Goal: Find specific page/section: Find specific page/section

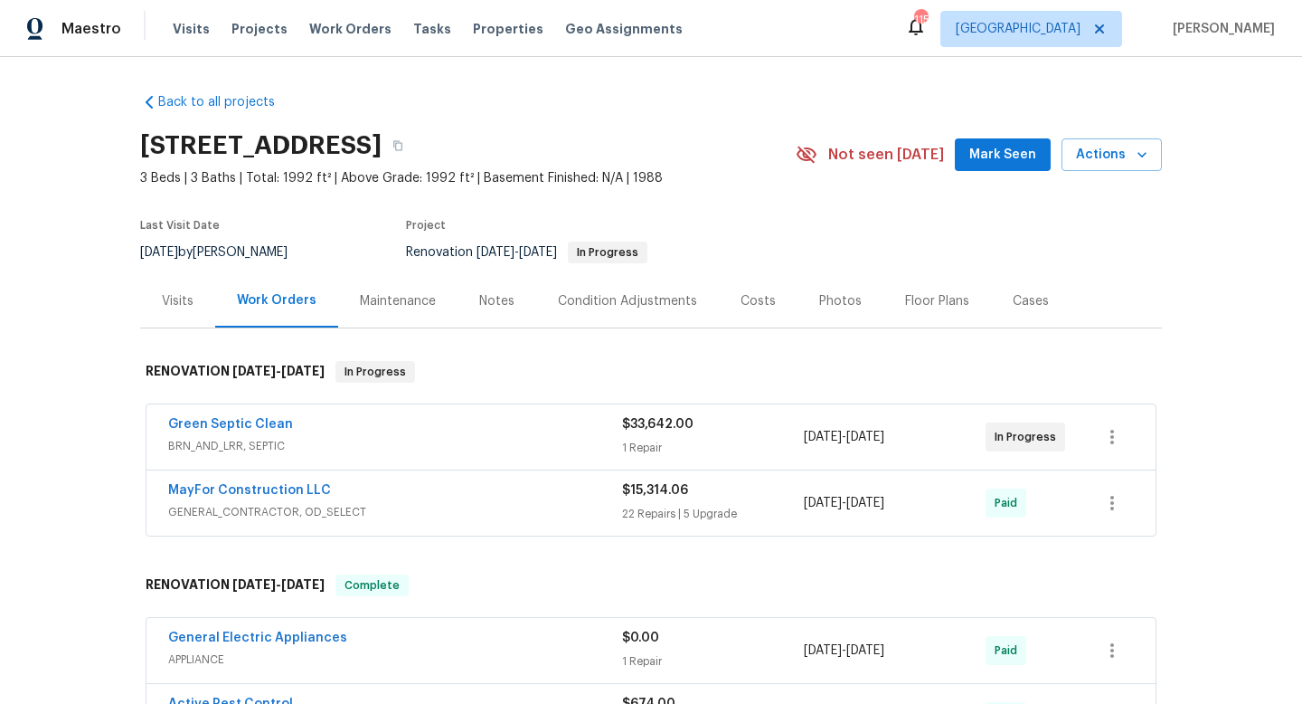
scroll to position [129, 0]
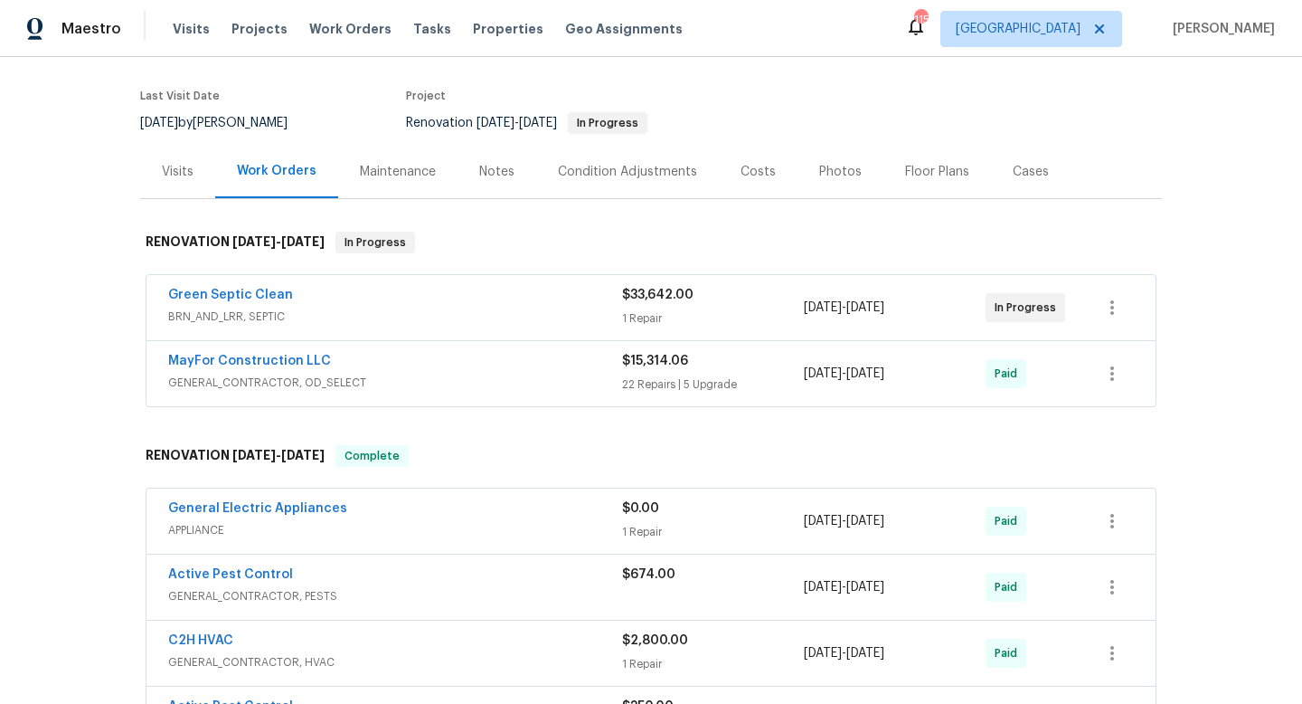
click at [541, 295] on div "Green Septic Clean" at bounding box center [395, 297] width 454 height 22
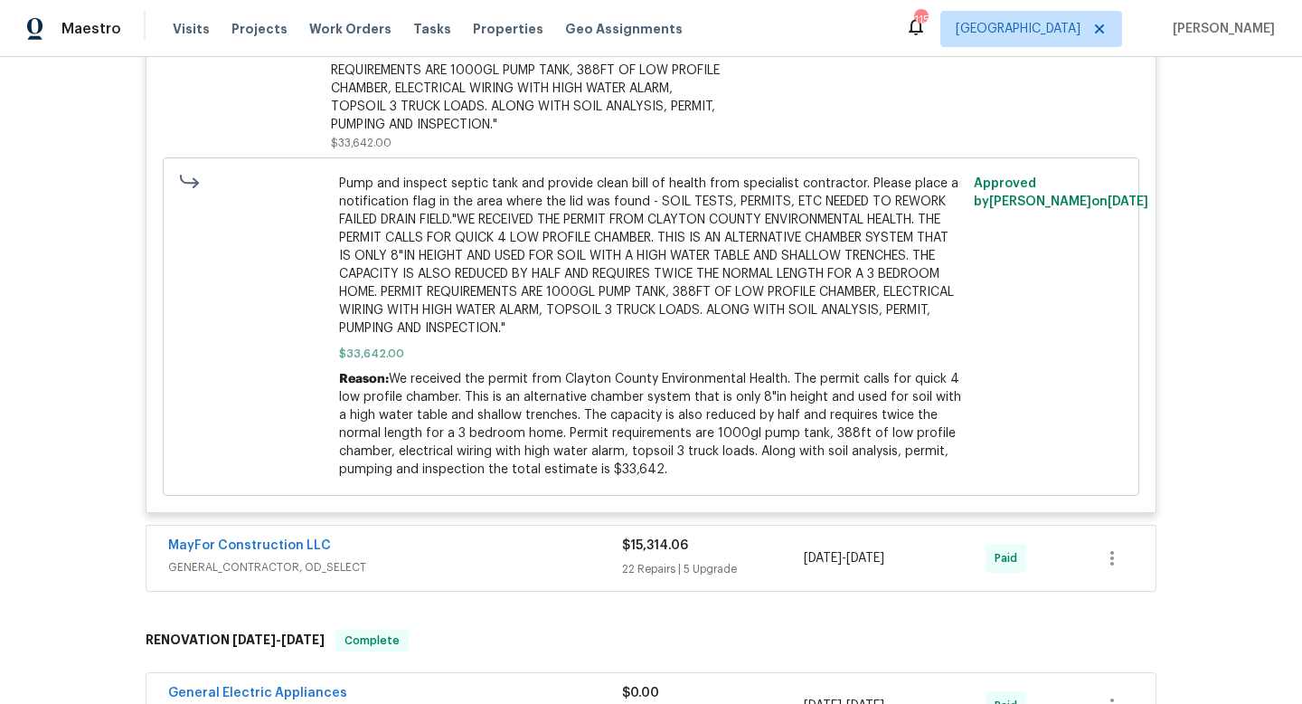
scroll to position [644, 0]
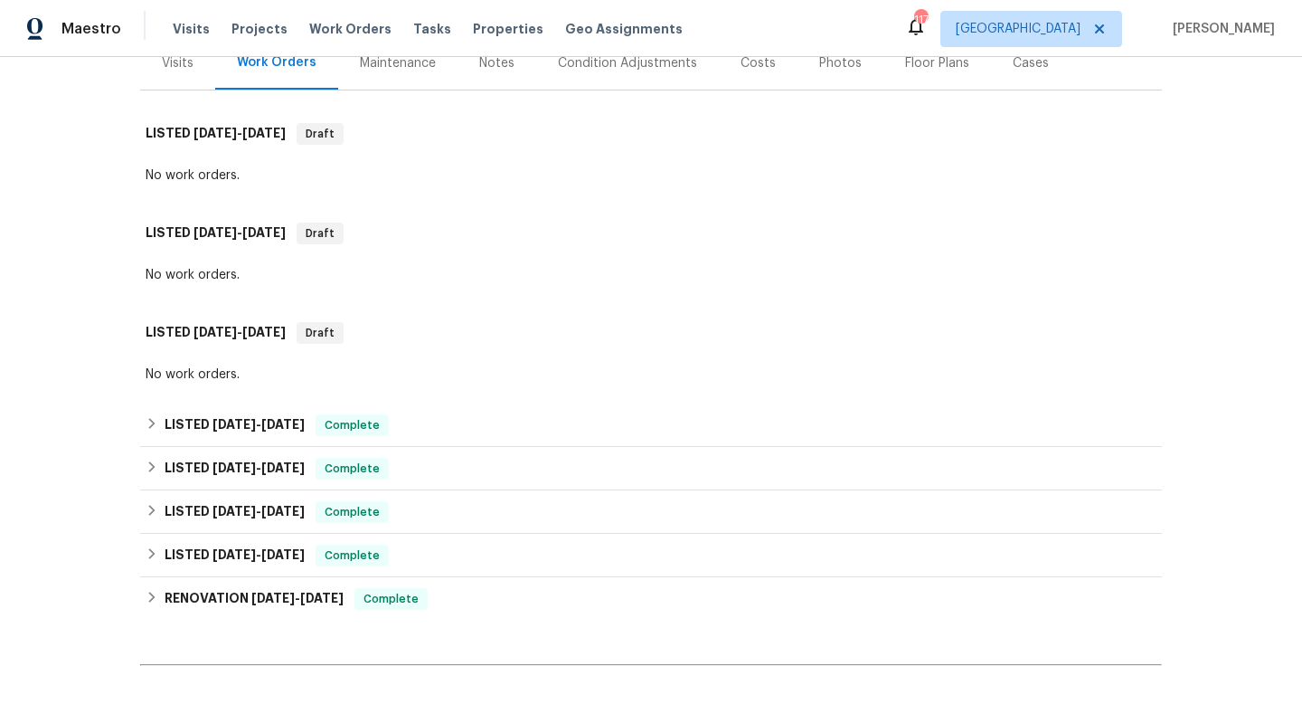
scroll to position [240, 0]
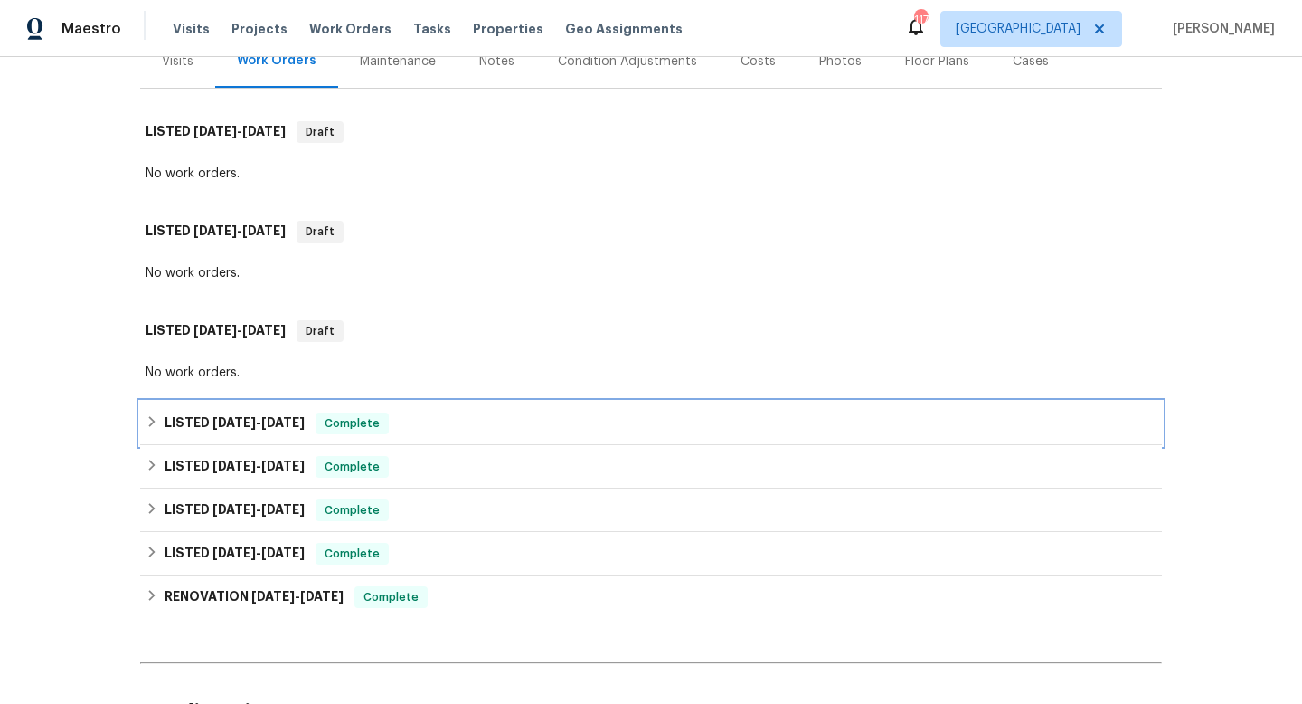
click at [761, 435] on div "LISTED 4/14/25 - 8/14/25 Complete" at bounding box center [651, 422] width 1022 height 43
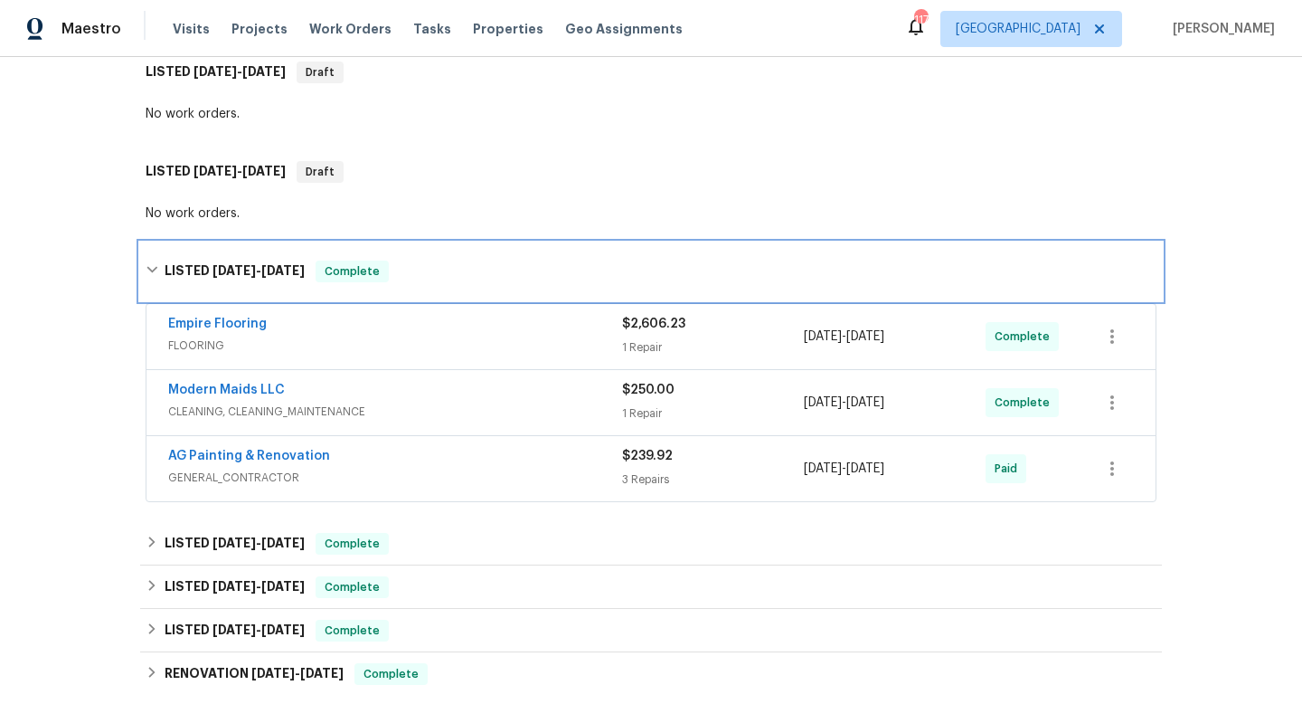
scroll to position [406, 0]
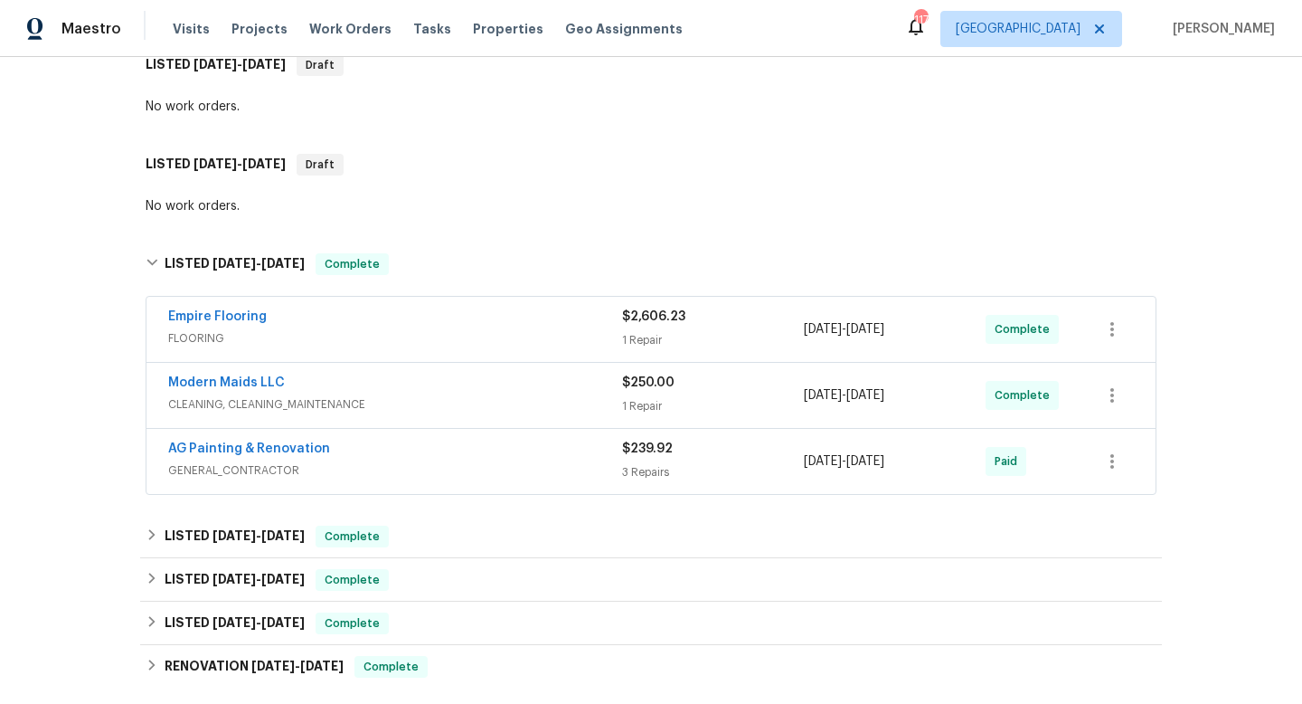
click at [495, 326] on div "Empire Flooring" at bounding box center [395, 318] width 454 height 22
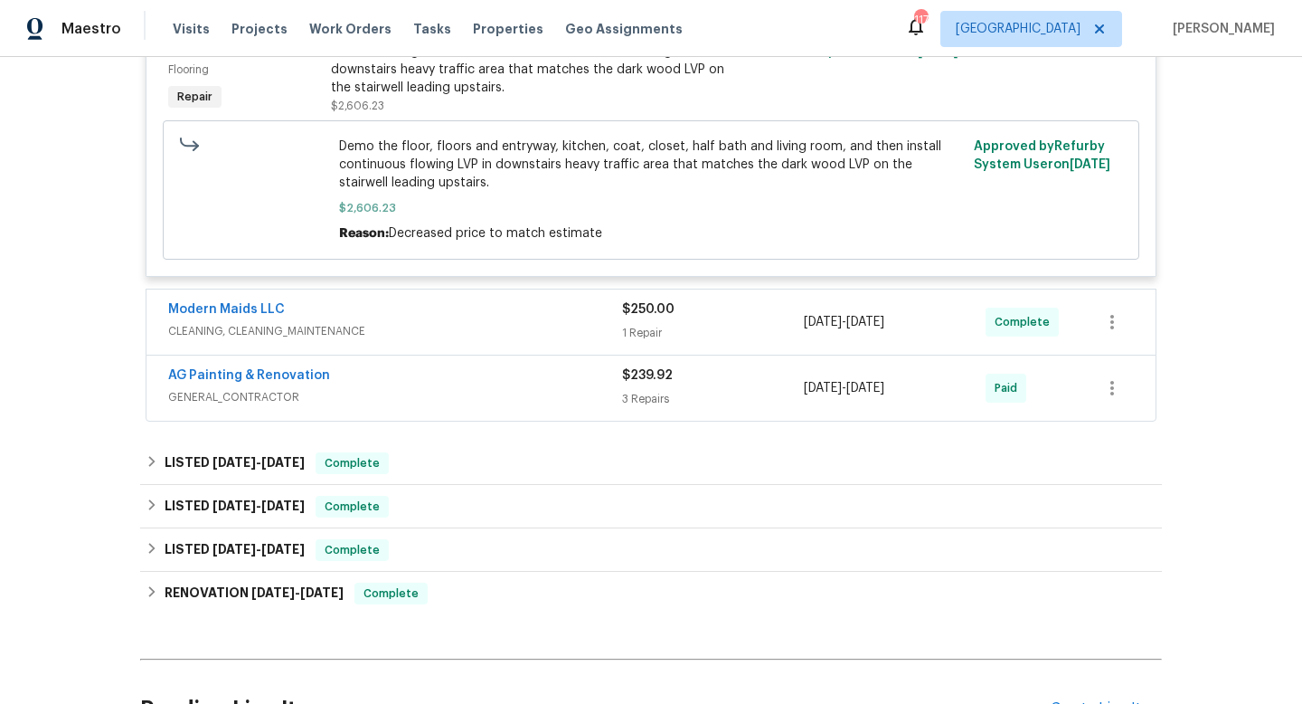
scroll to position [818, 0]
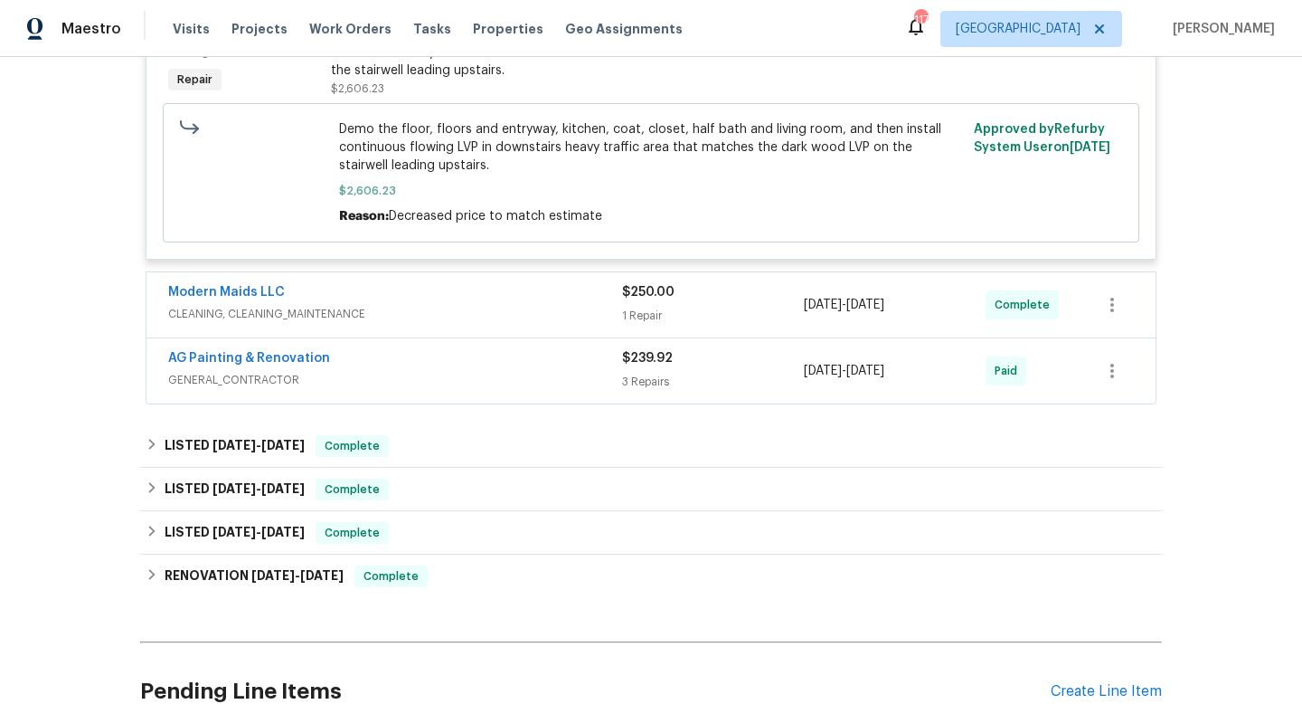
click at [519, 360] on div "AG Painting & Renovation" at bounding box center [395, 360] width 454 height 22
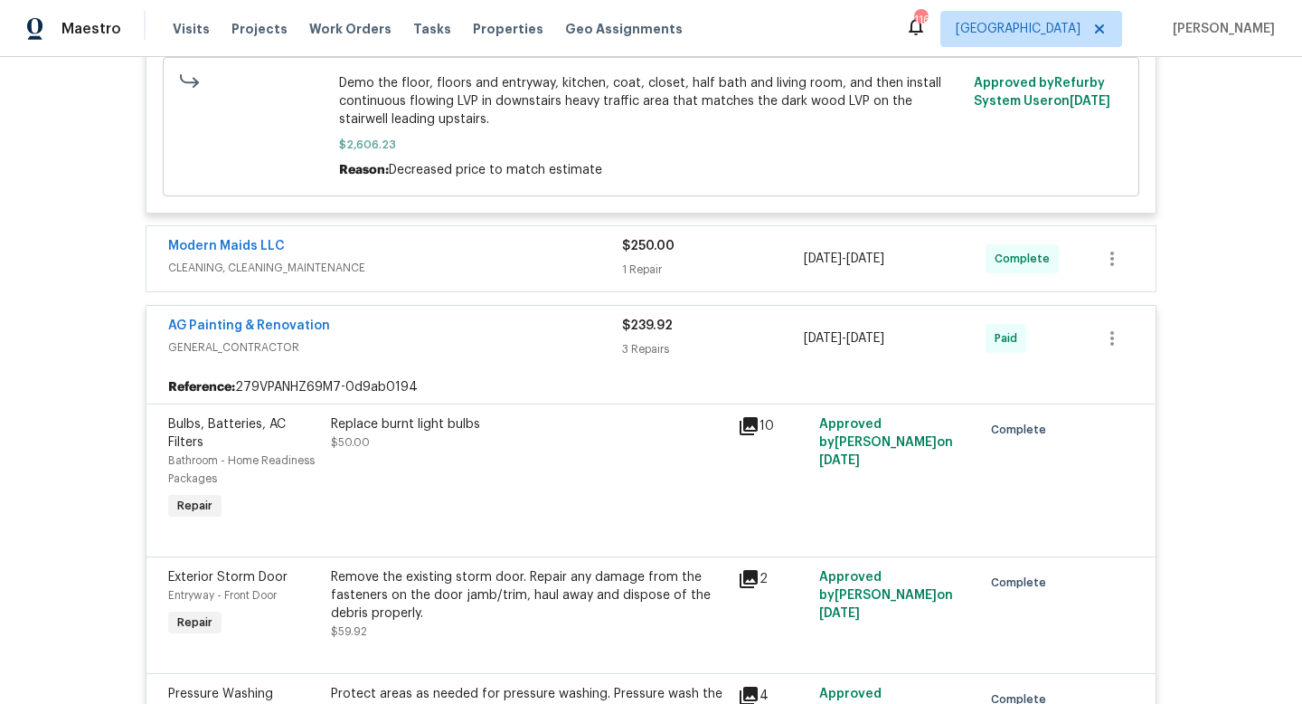
scroll to position [0, 0]
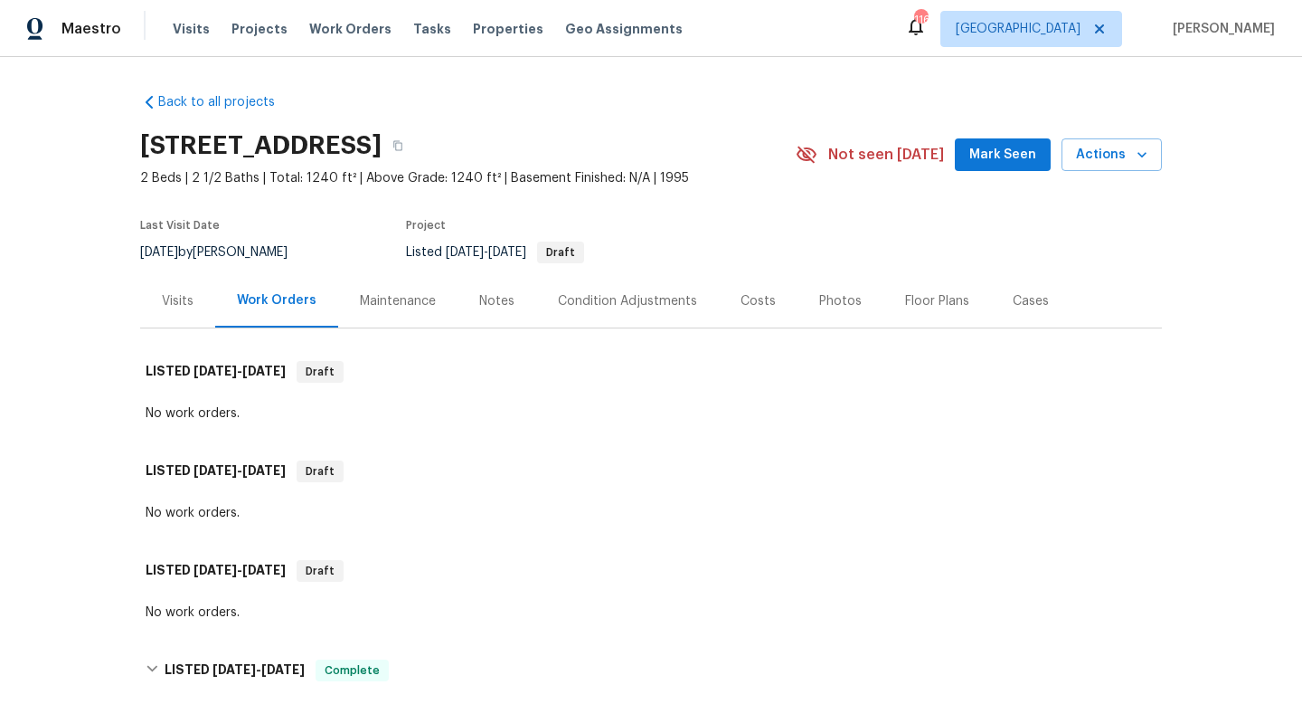
click at [195, 303] on div "Visits" at bounding box center [177, 300] width 75 height 53
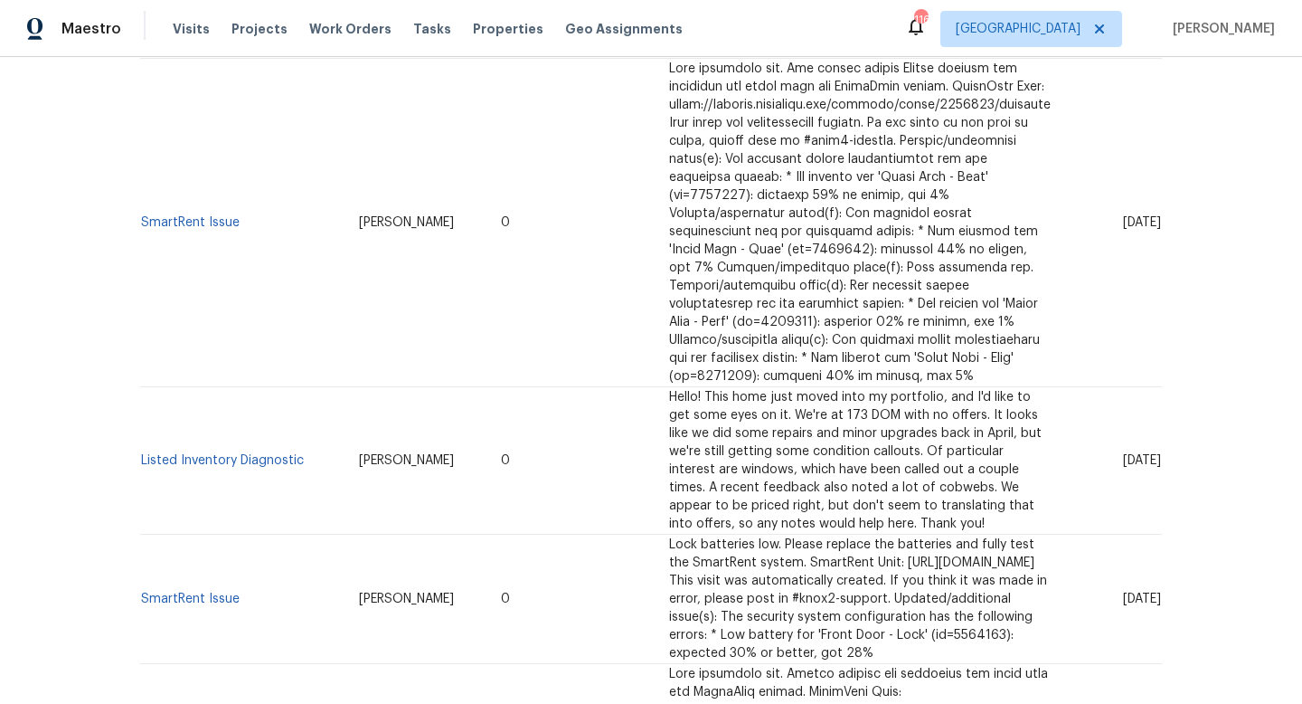
scroll to position [416, 0]
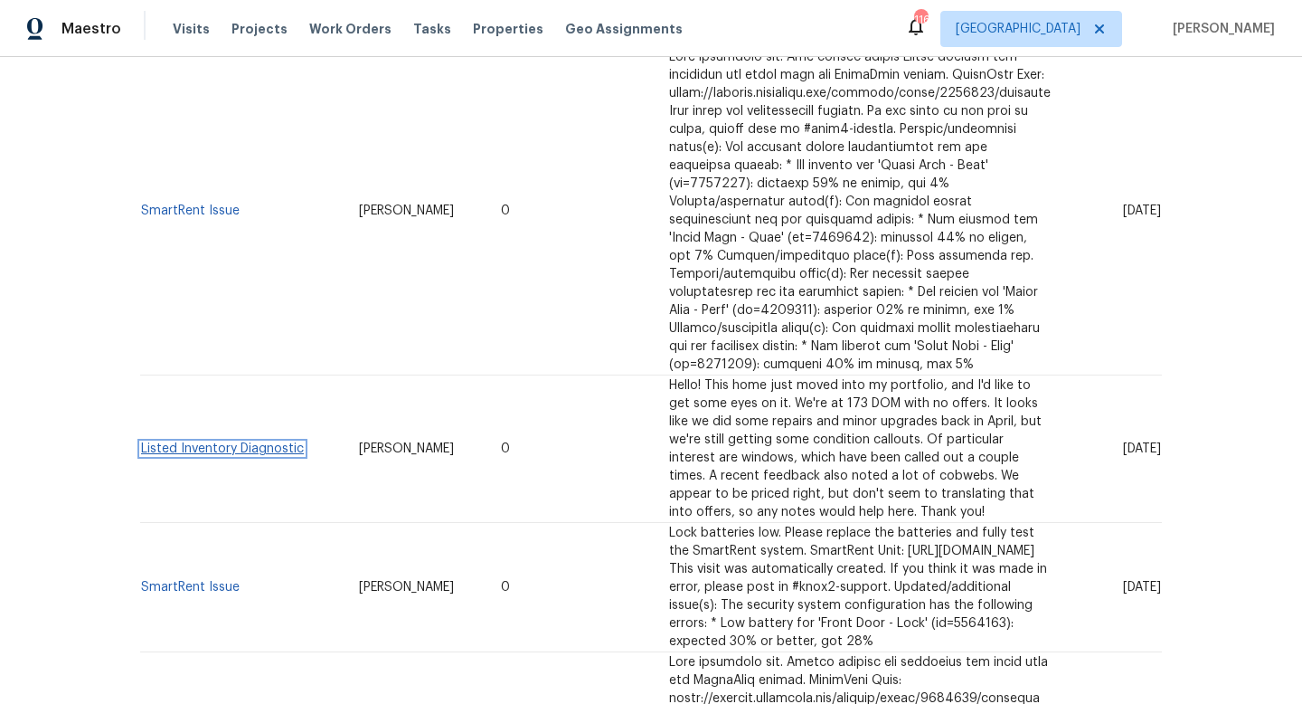
click at [301, 442] on link "Listed Inventory Diagnostic" at bounding box center [222, 448] width 163 height 13
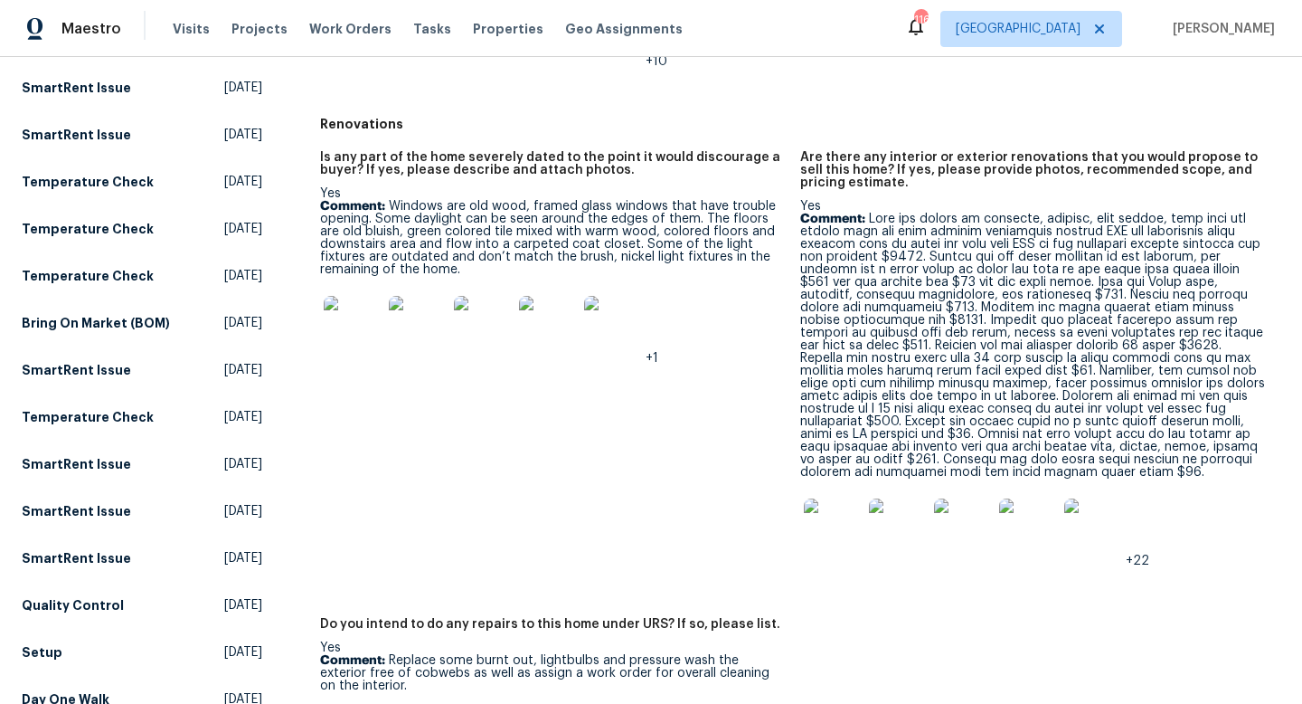
scroll to position [642, 0]
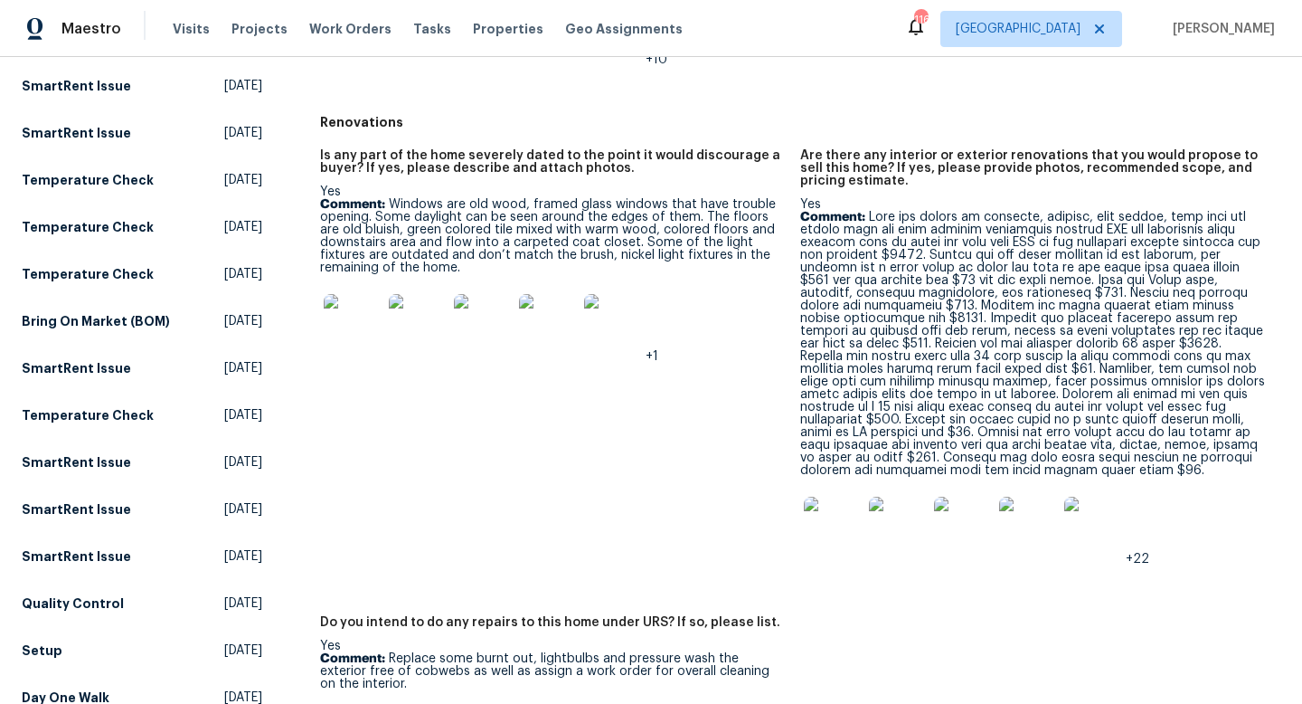
click at [824, 527] on img at bounding box center [833, 525] width 58 height 58
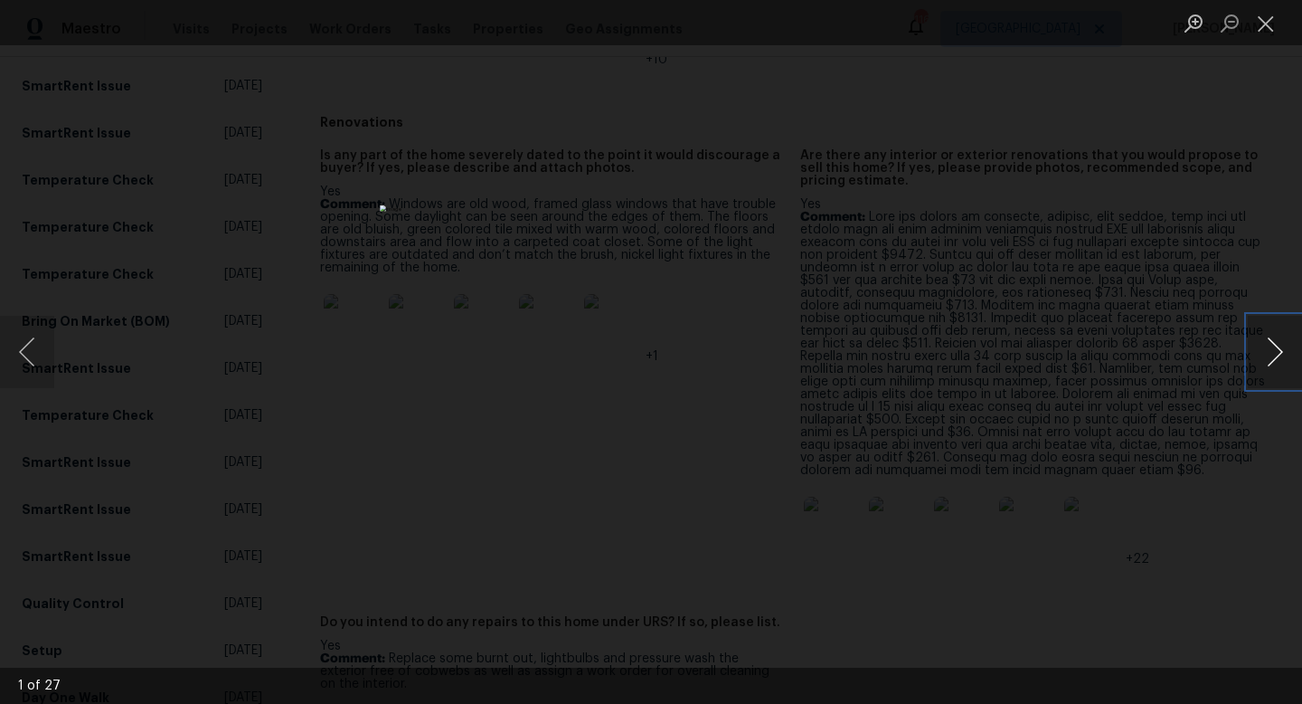
click at [1280, 348] on button "Next image" at bounding box center [1275, 352] width 54 height 72
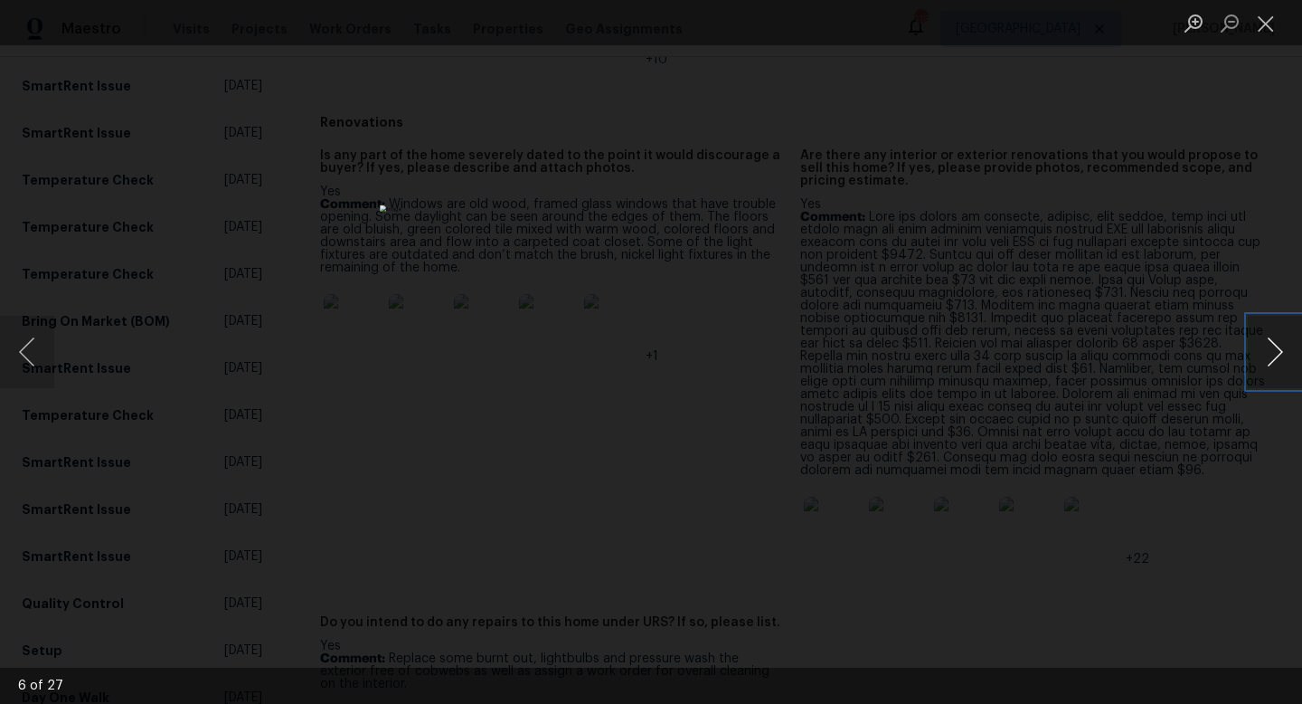
click at [1280, 348] on button "Next image" at bounding box center [1275, 352] width 54 height 72
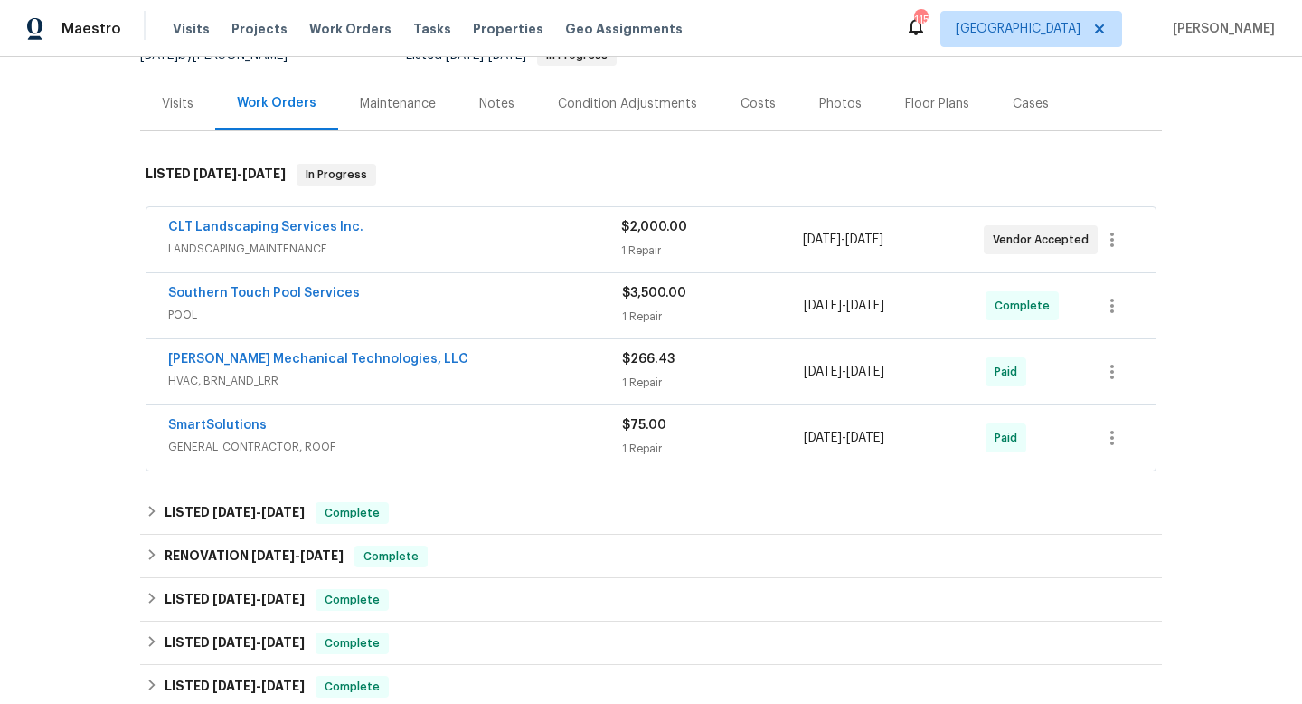
scroll to position [222, 0]
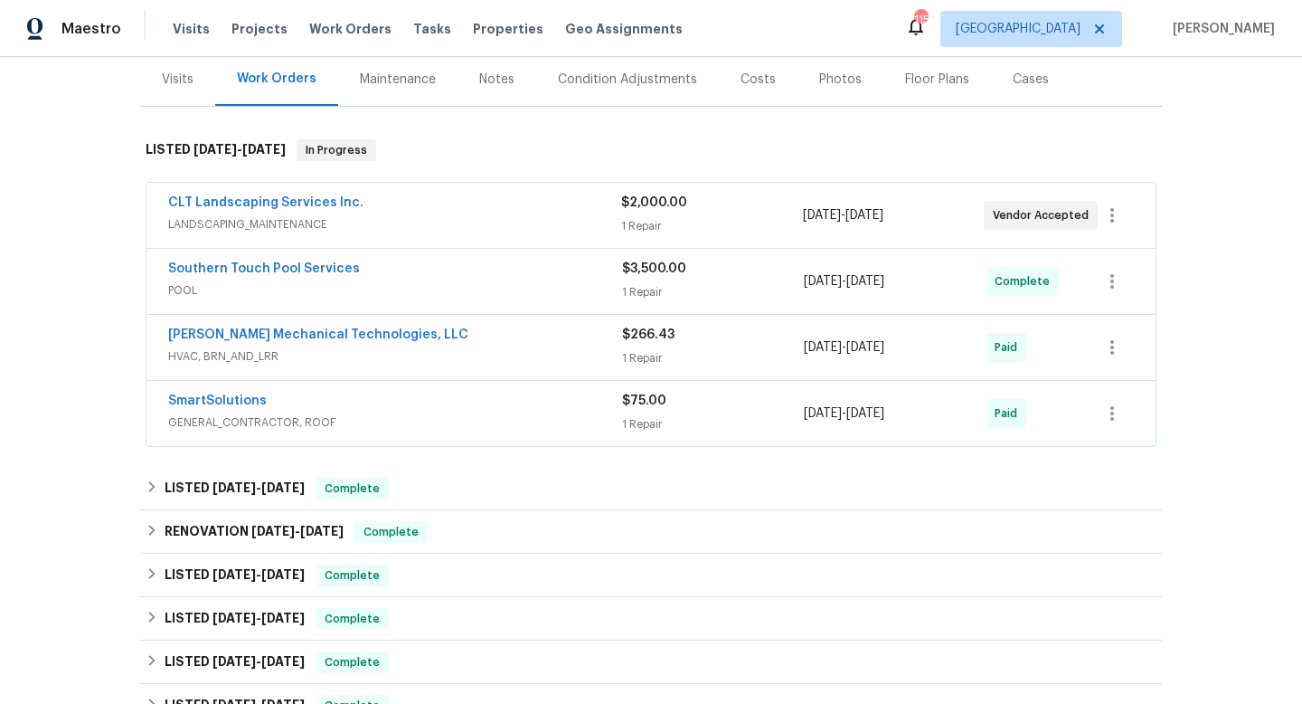
click at [516, 212] on div "CLT Landscaping Services Inc." at bounding box center [394, 205] width 453 height 22
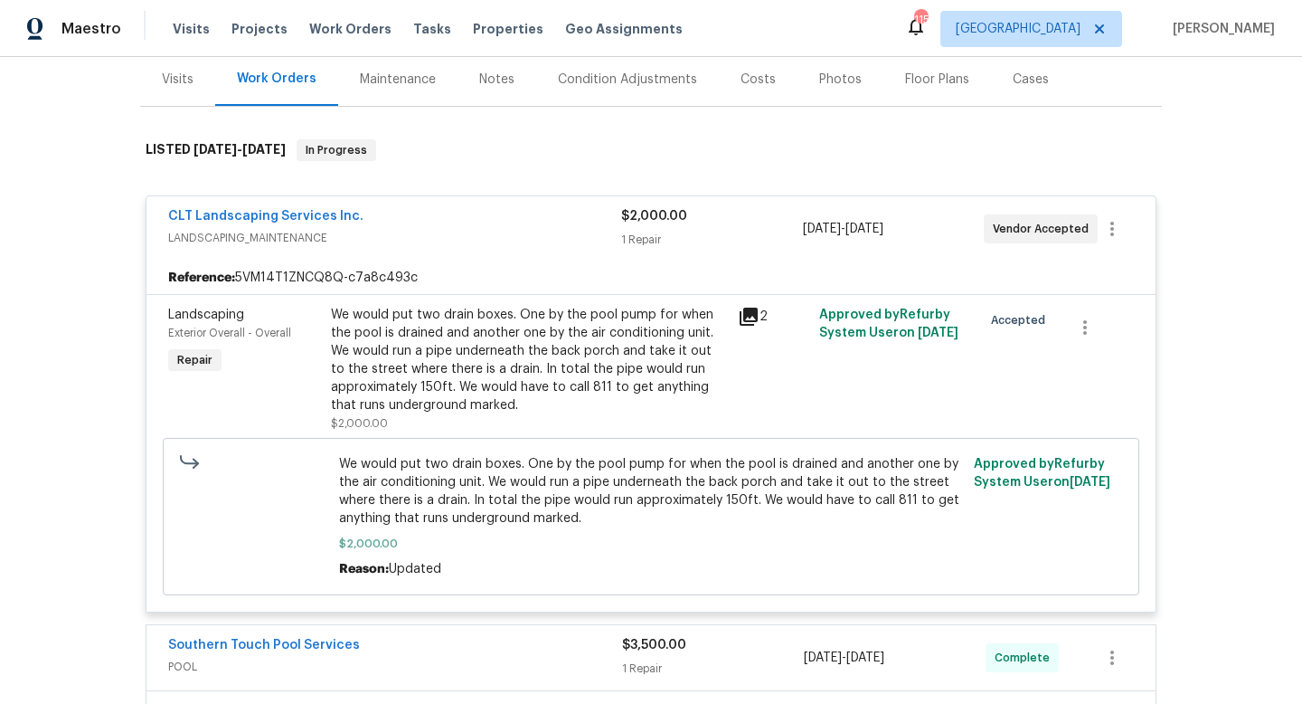
click at [516, 214] on div "CLT Landscaping Services Inc." at bounding box center [394, 218] width 453 height 22
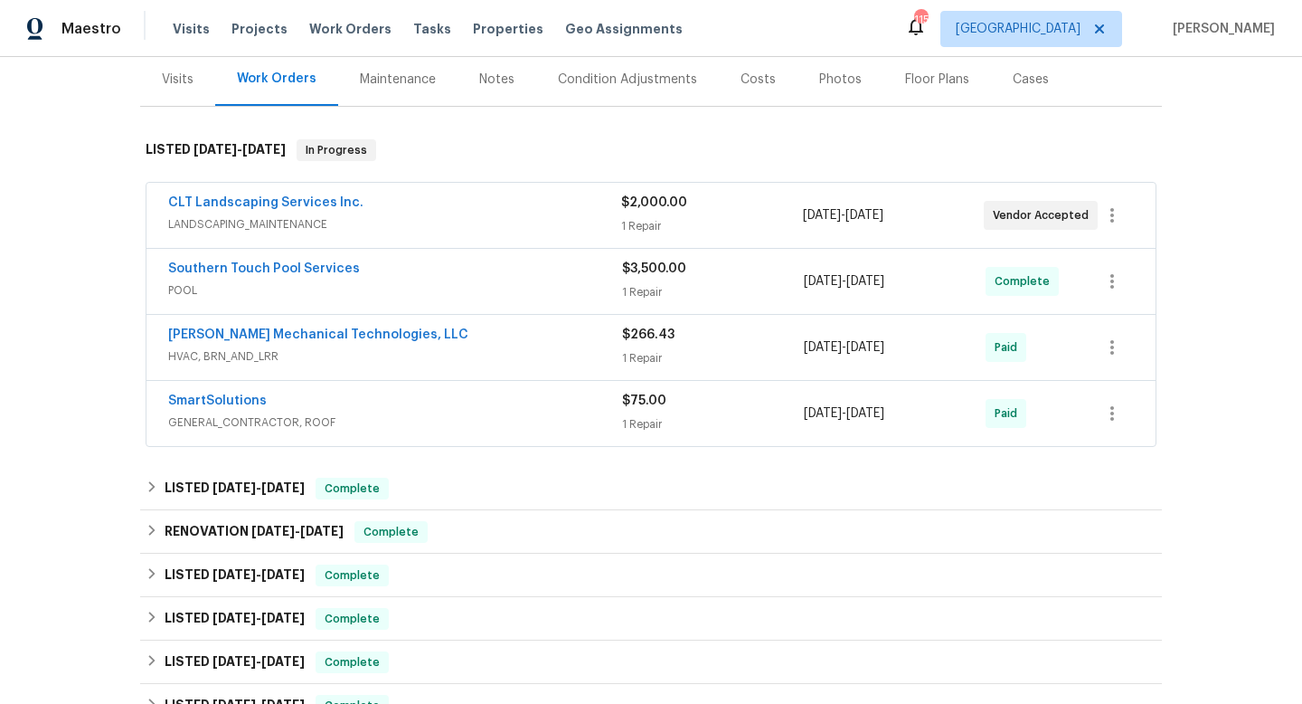
scroll to position [522, 0]
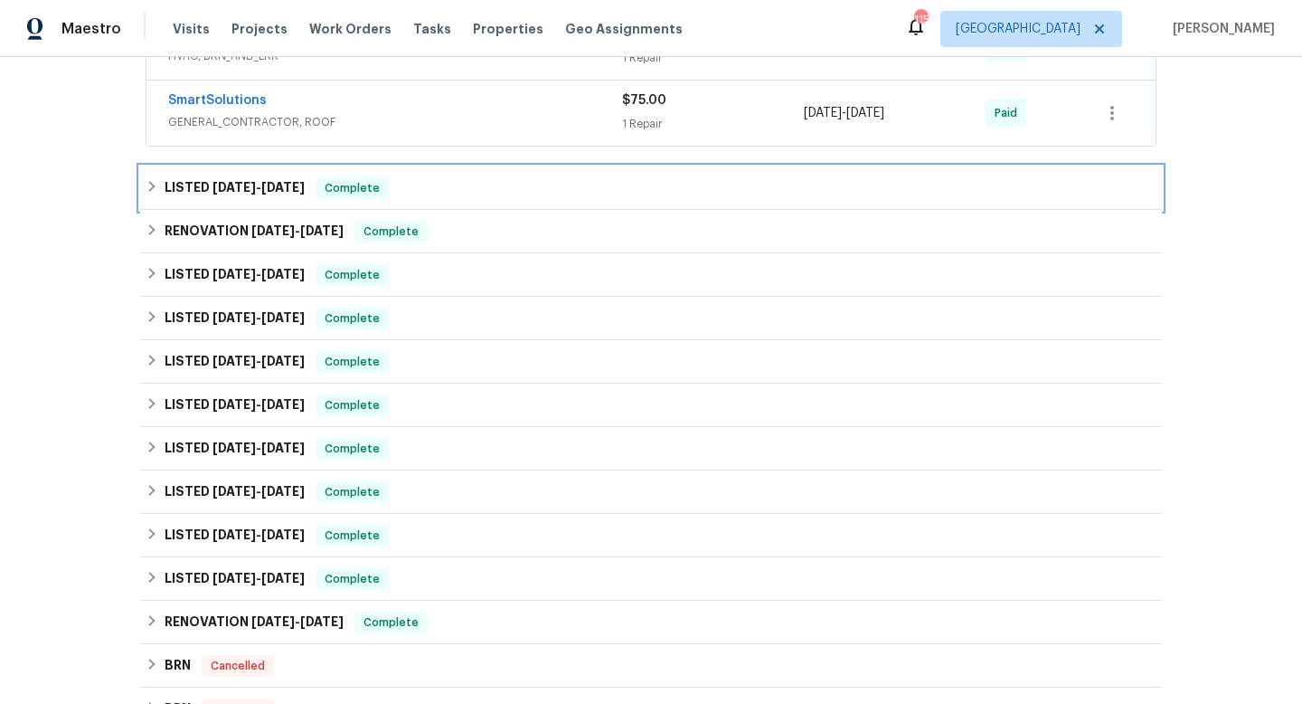
click at [587, 192] on div "LISTED 7/23/25 - 7/28/25 Complete" at bounding box center [651, 188] width 1011 height 22
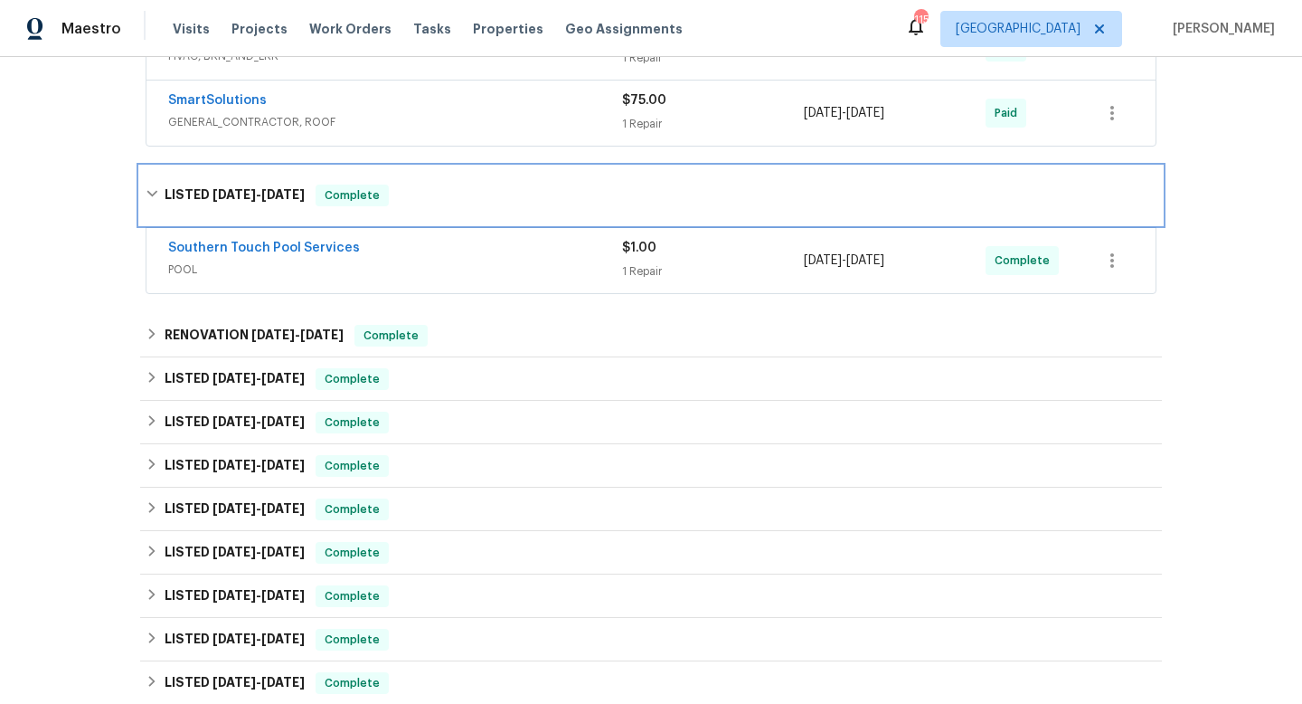
click at [587, 192] on div "LISTED 7/23/25 - 7/28/25 Complete" at bounding box center [651, 195] width 1011 height 22
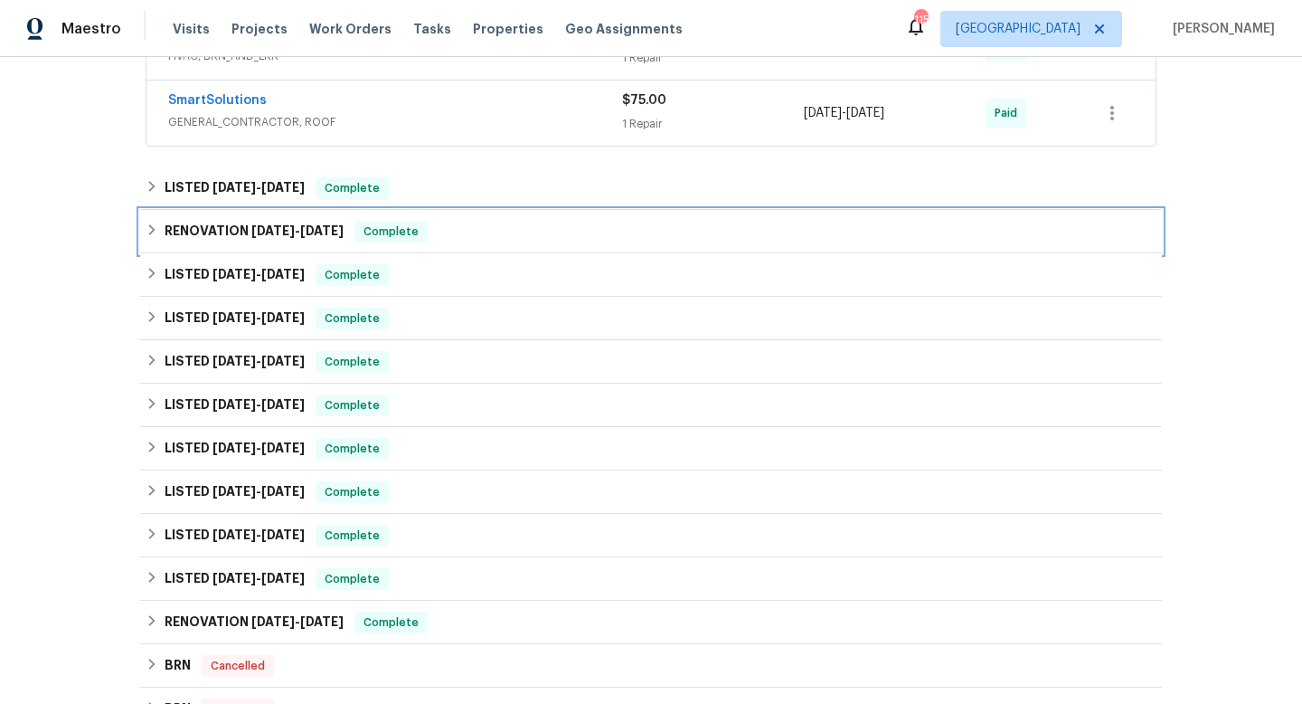
click at [571, 232] on div "RENOVATION [DATE] - [DATE] Complete" at bounding box center [651, 232] width 1011 height 22
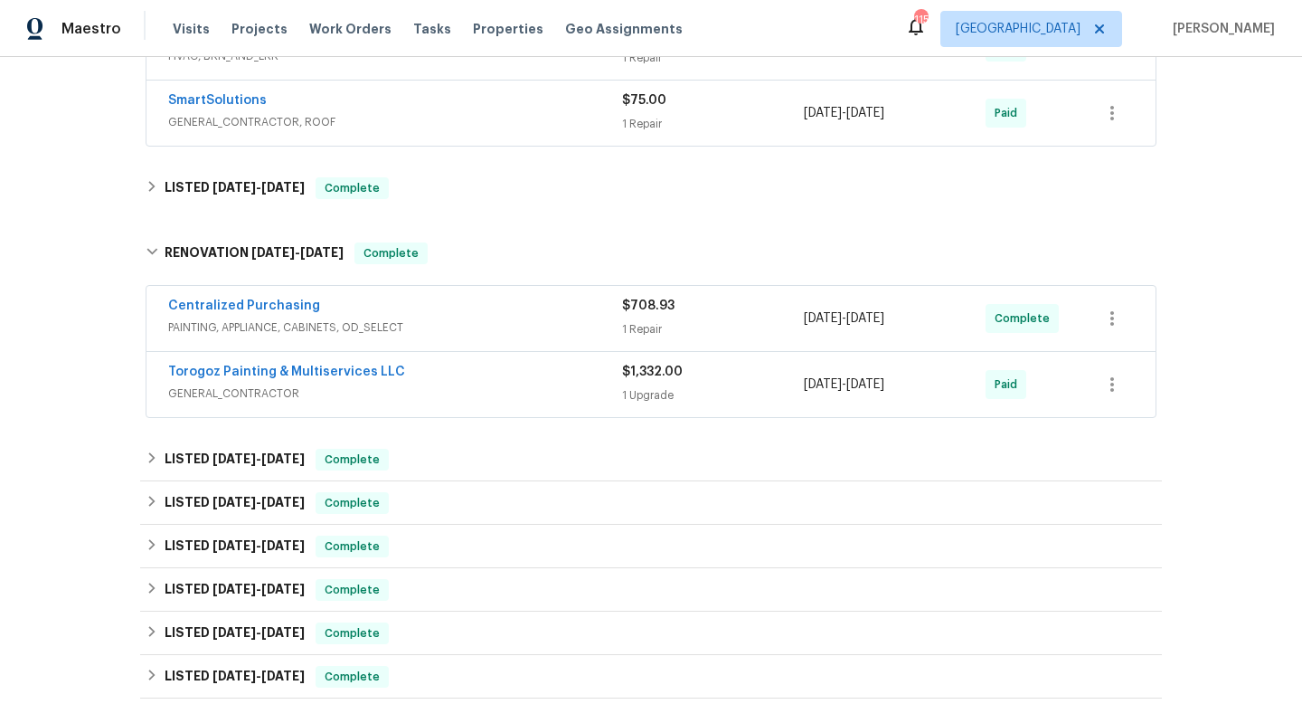
click at [534, 378] on div "Torogoz Painting & Multiservices LLC" at bounding box center [395, 374] width 454 height 22
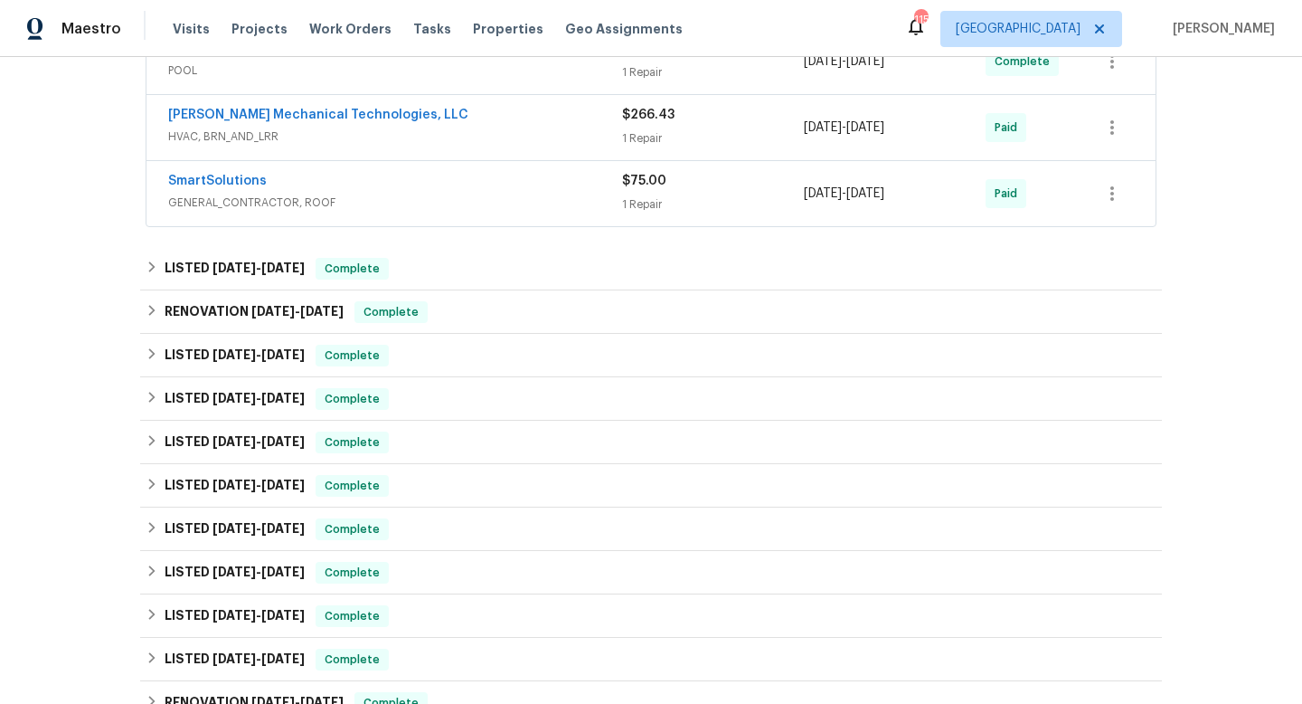
scroll to position [454, 0]
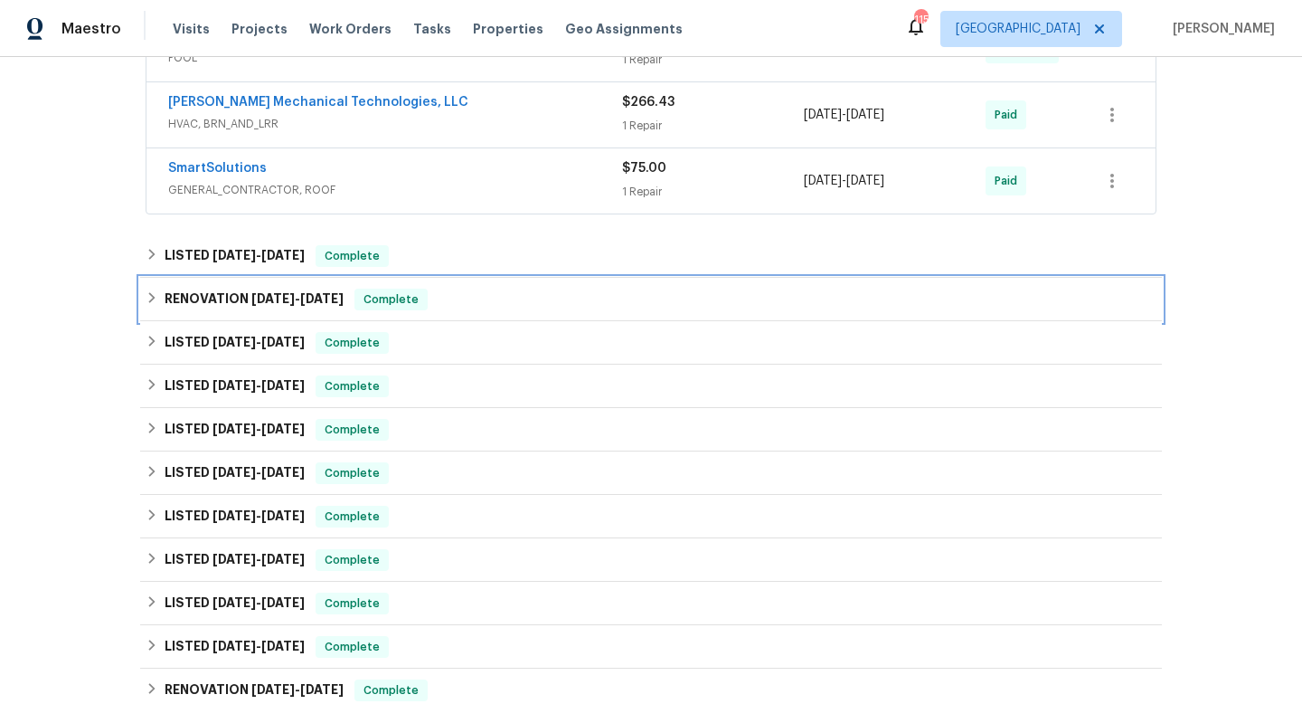
click at [488, 293] on div "RENOVATION [DATE] - [DATE] Complete" at bounding box center [651, 299] width 1011 height 22
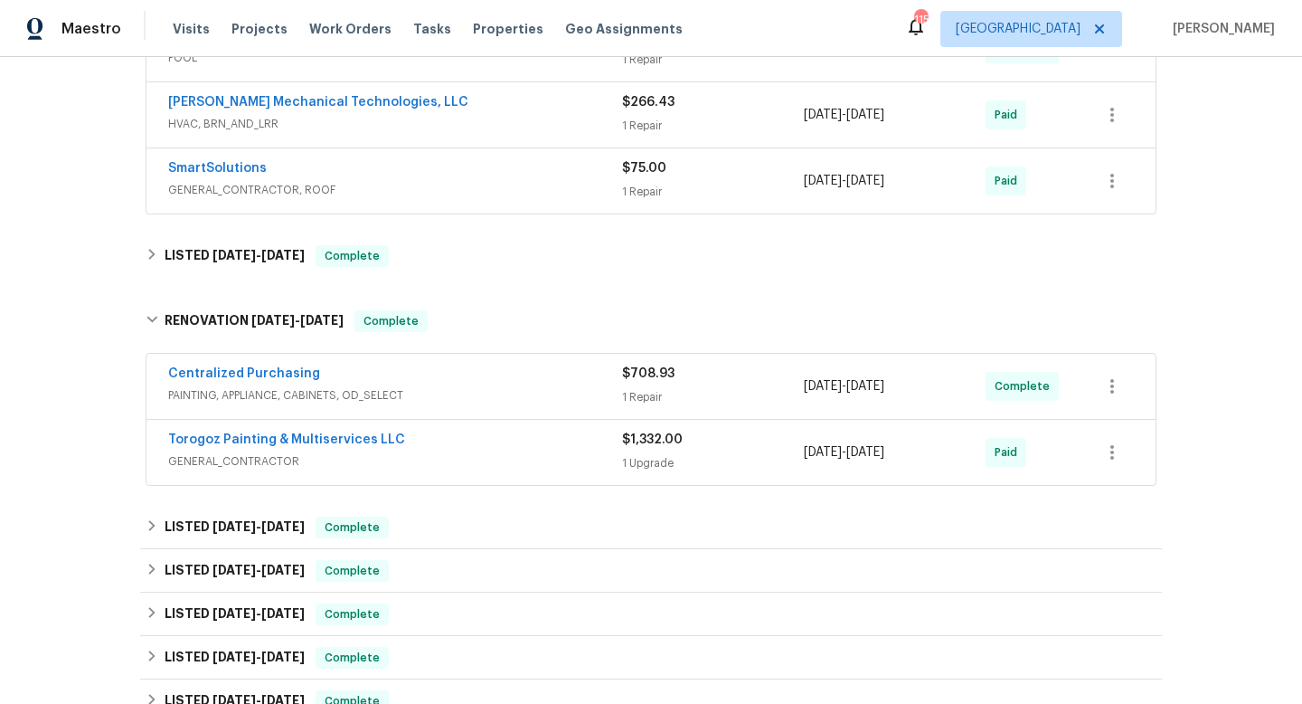
click at [468, 453] on span "GENERAL_CONTRACTOR" at bounding box center [395, 461] width 454 height 18
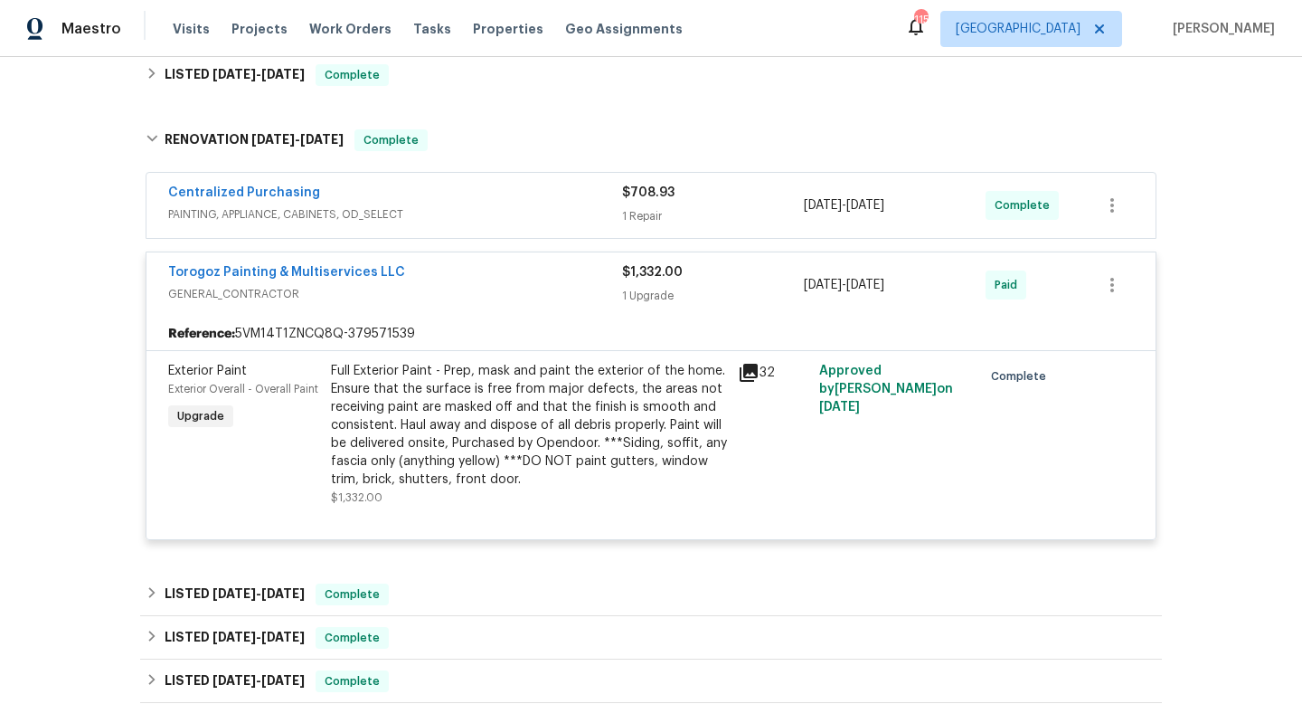
scroll to position [643, 0]
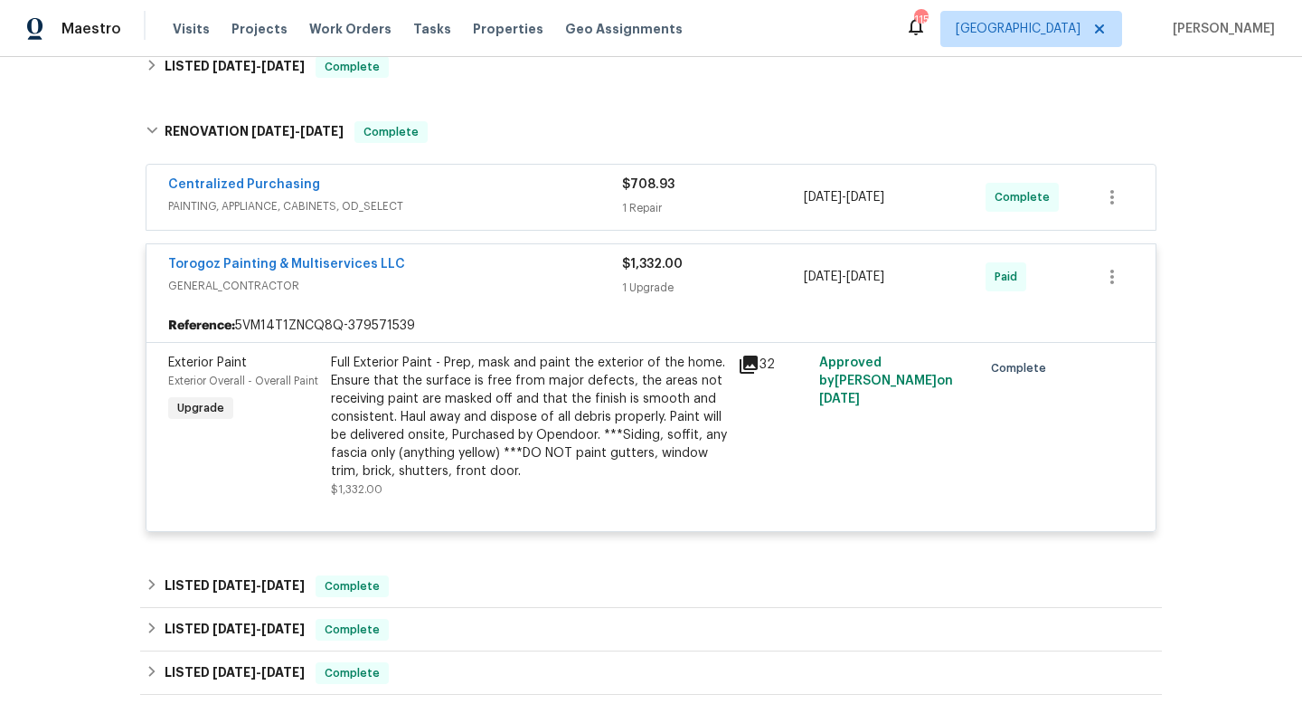
click at [503, 282] on span "GENERAL_CONTRACTOR" at bounding box center [395, 286] width 454 height 18
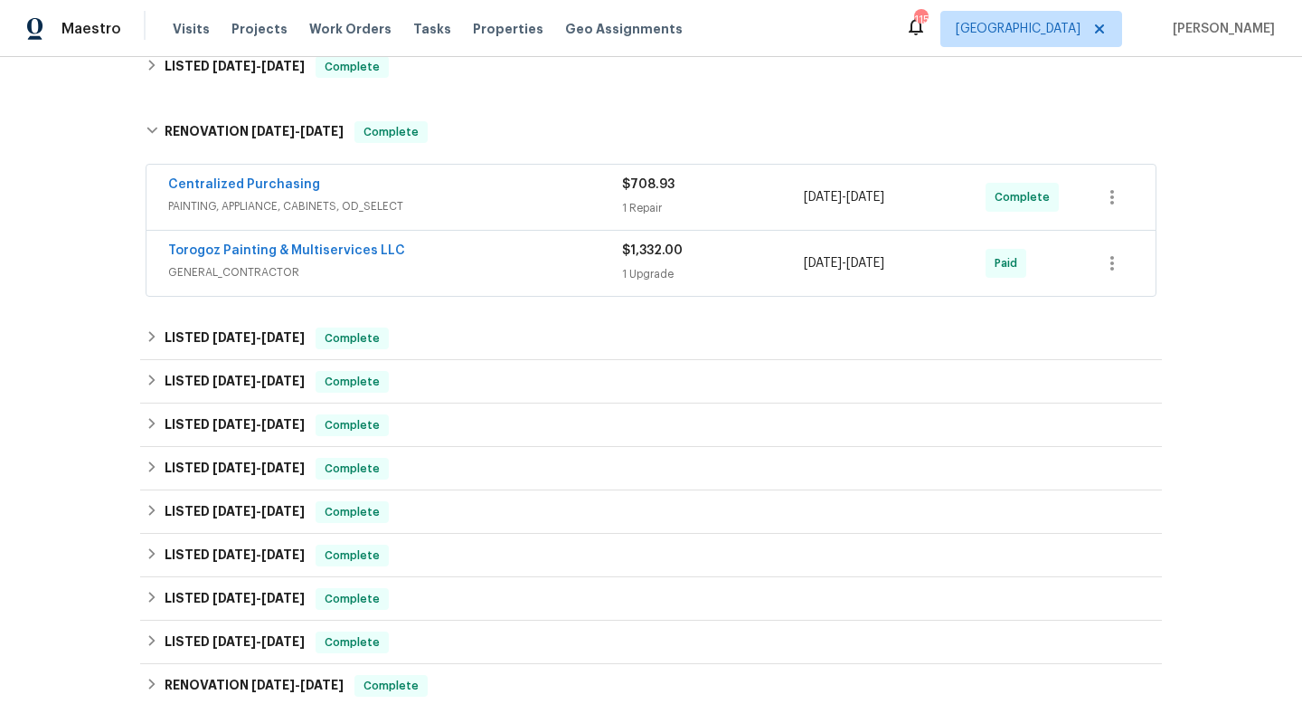
click at [546, 188] on div "Centralized Purchasing" at bounding box center [395, 186] width 454 height 22
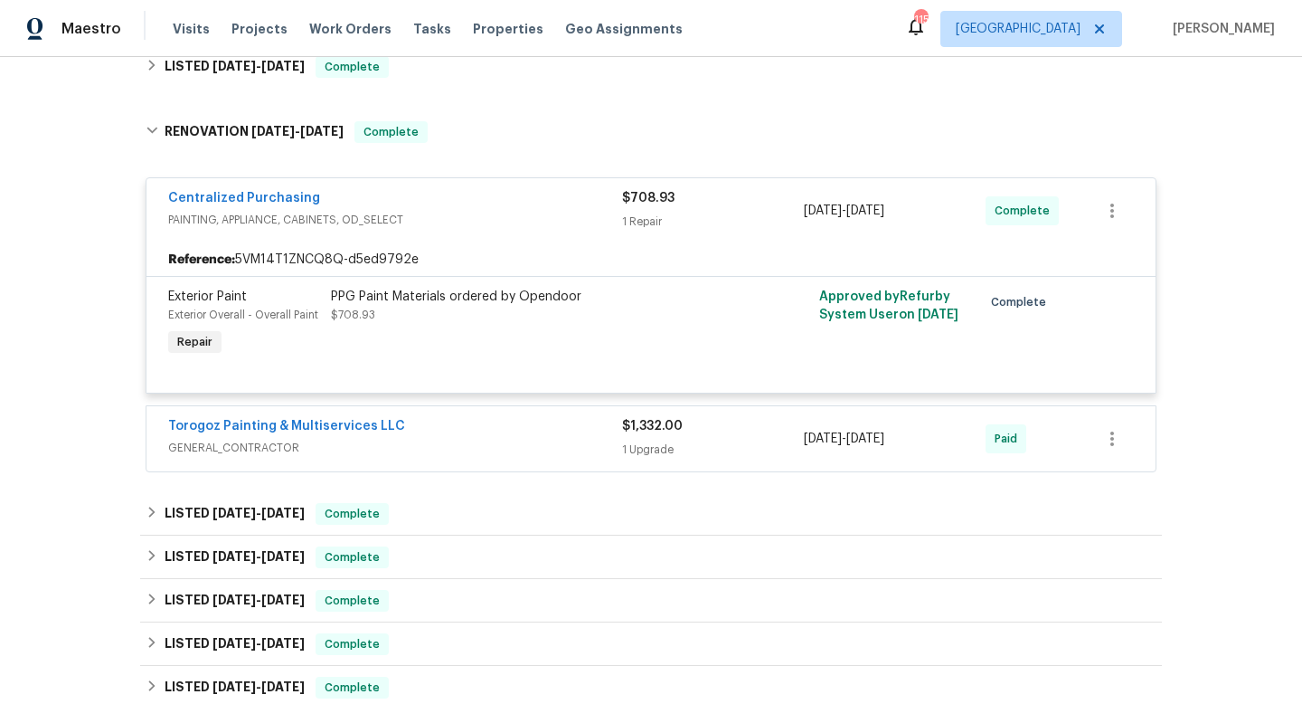
click at [539, 210] on div "Centralized Purchasing" at bounding box center [395, 200] width 454 height 22
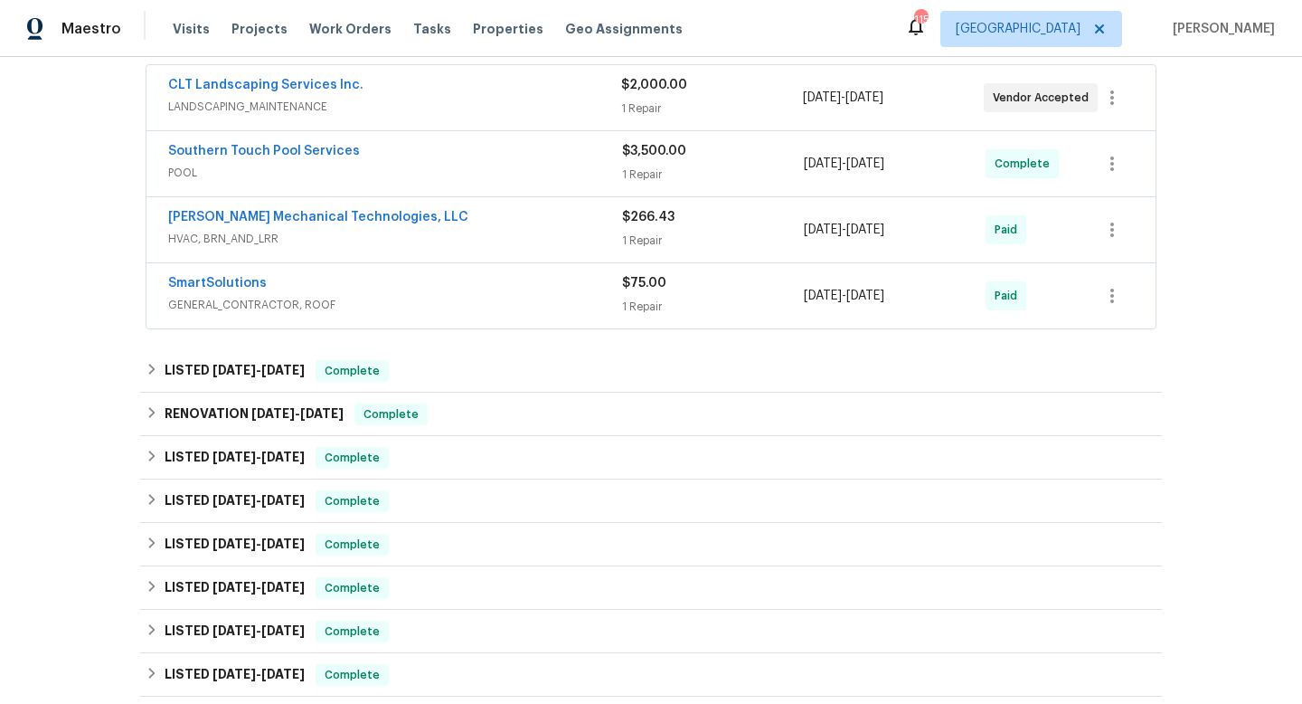
scroll to position [411, 0]
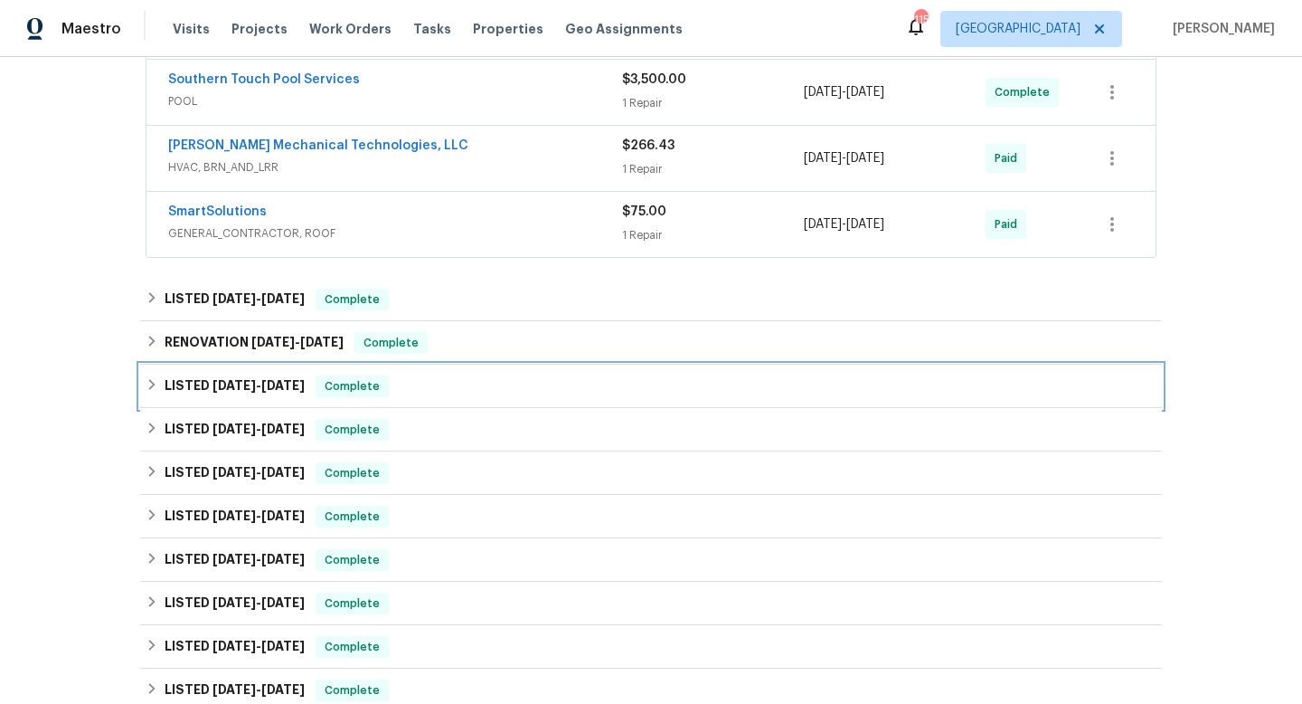
click at [457, 404] on div "LISTED 6/15/25 - 6/25/25 Complete" at bounding box center [651, 385] width 1022 height 43
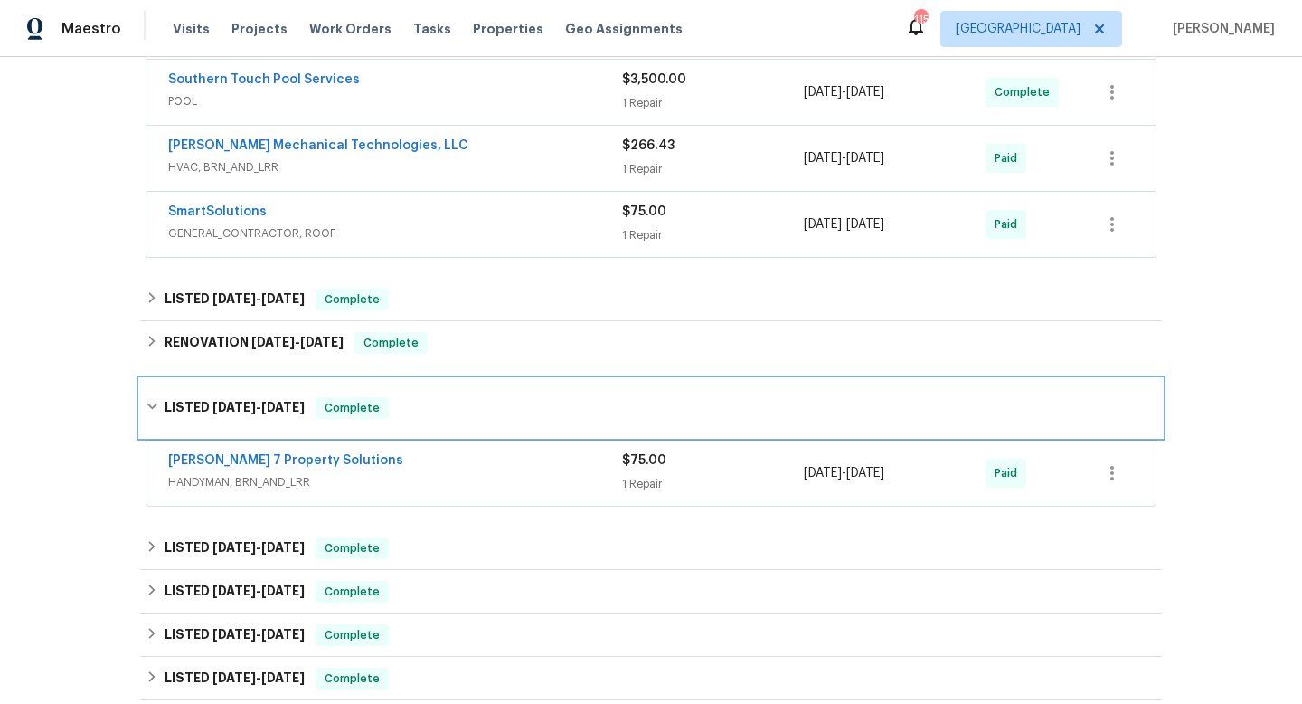
click at [457, 404] on div "LISTED 6/15/25 - 6/25/25 Complete" at bounding box center [651, 408] width 1011 height 22
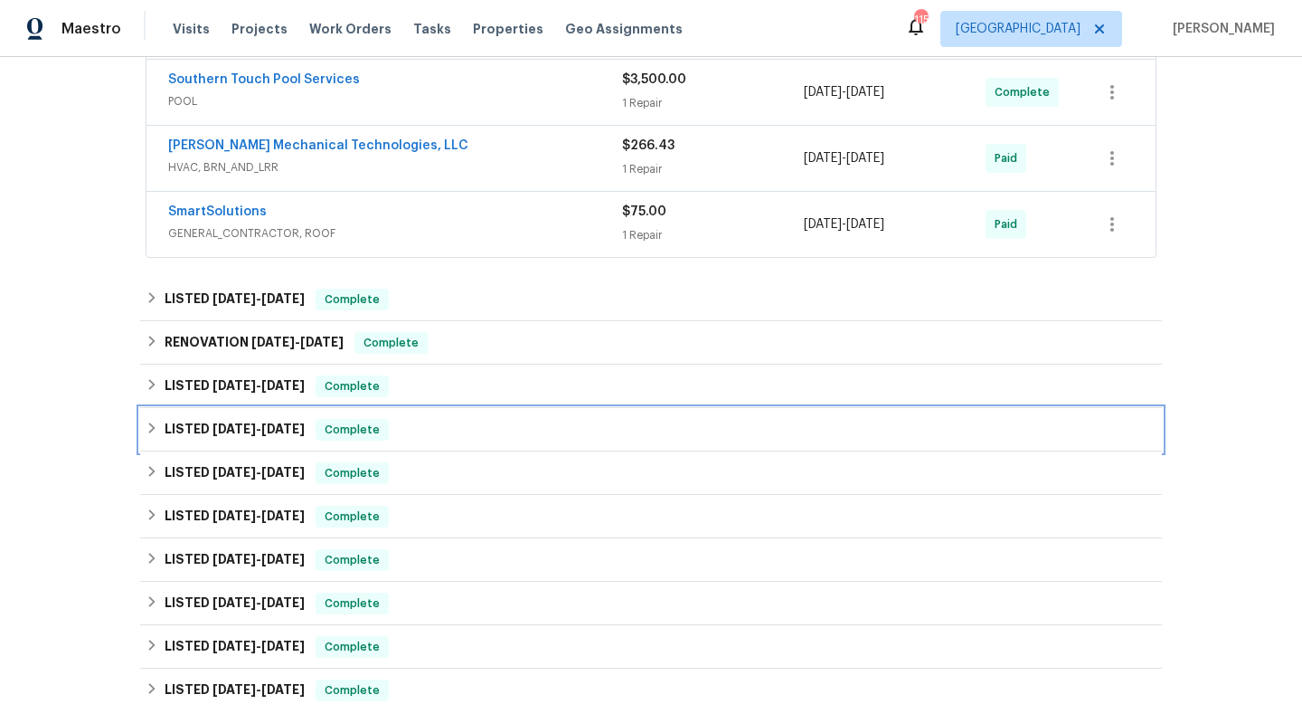
click at [482, 433] on div "LISTED 5/26/25 - 5/29/25 Complete" at bounding box center [651, 430] width 1011 height 22
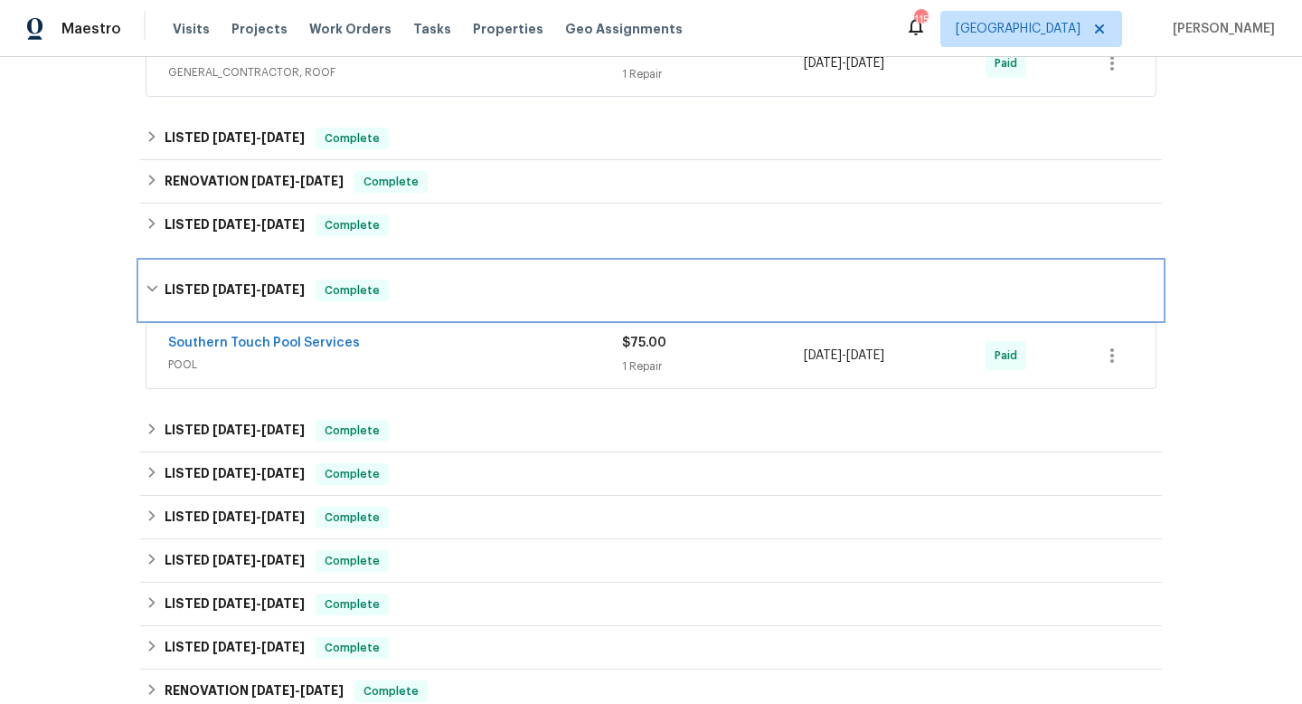
scroll to position [640, 0]
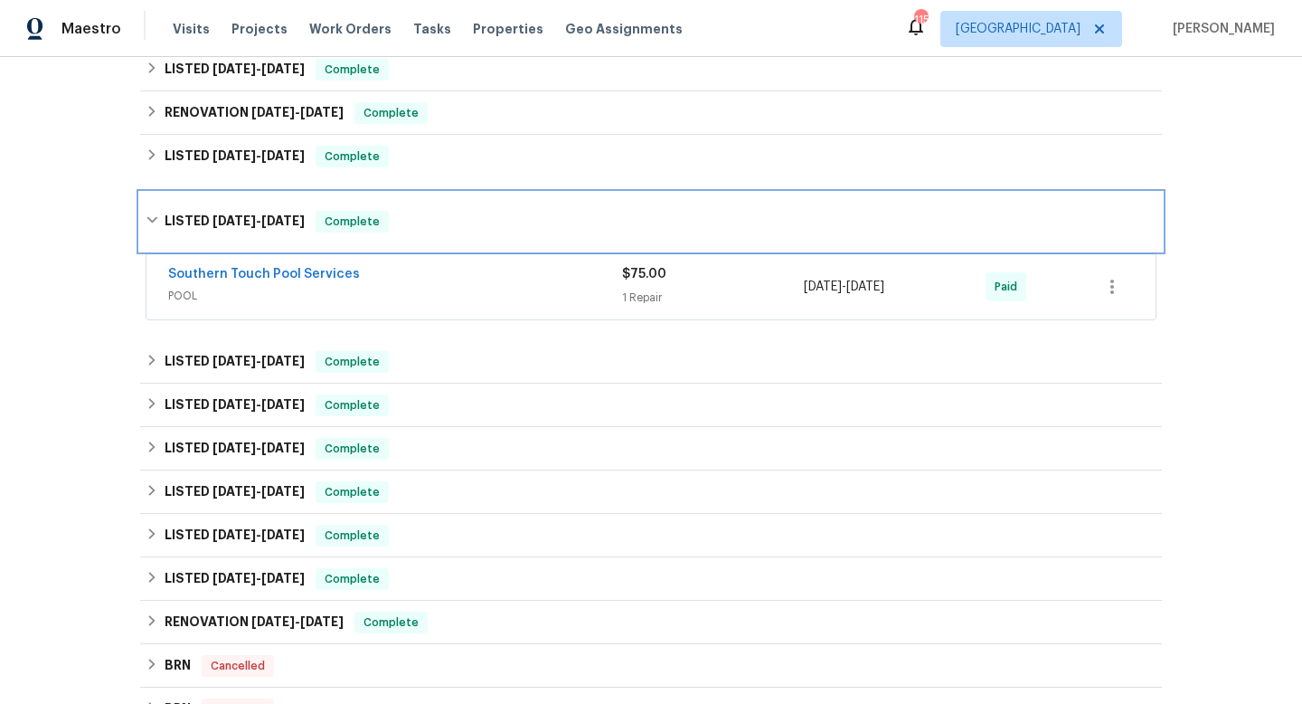
click at [515, 219] on div "LISTED 5/26/25 - 5/29/25 Complete" at bounding box center [651, 222] width 1011 height 22
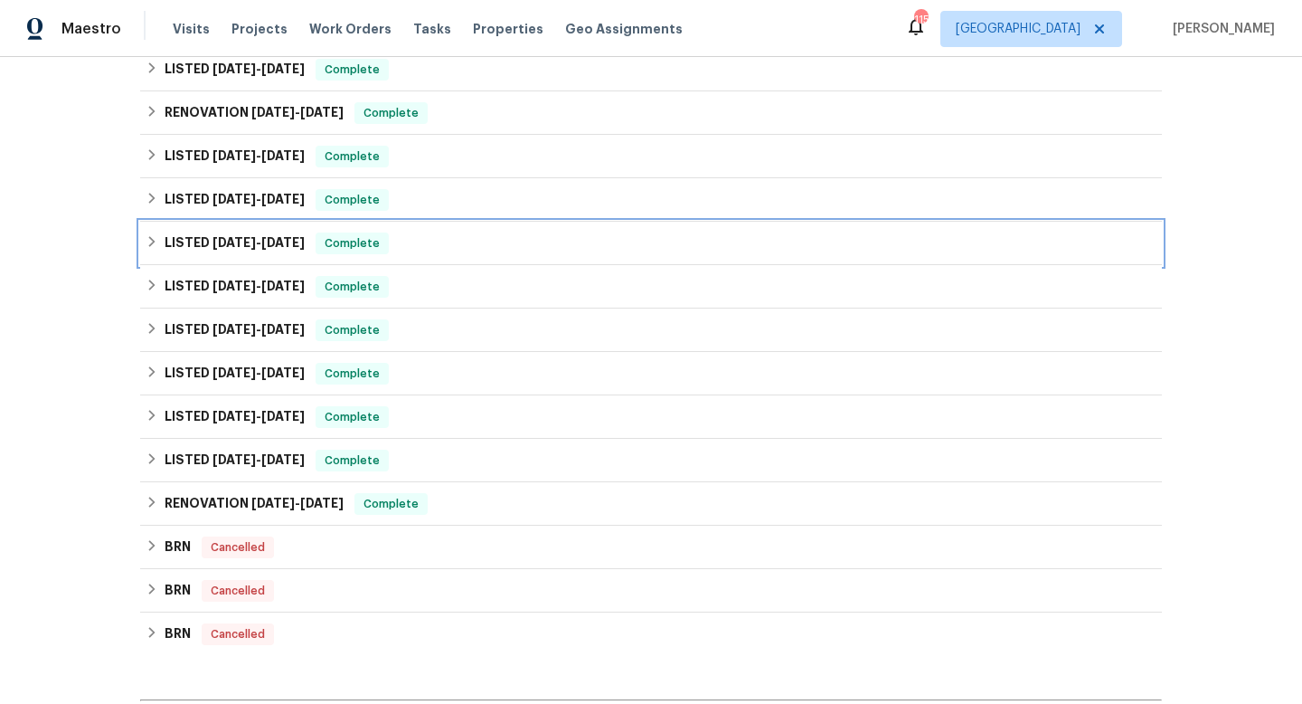
click at [502, 246] on div "LISTED 11/25/24 - 11/27/24 Complete" at bounding box center [651, 243] width 1011 height 22
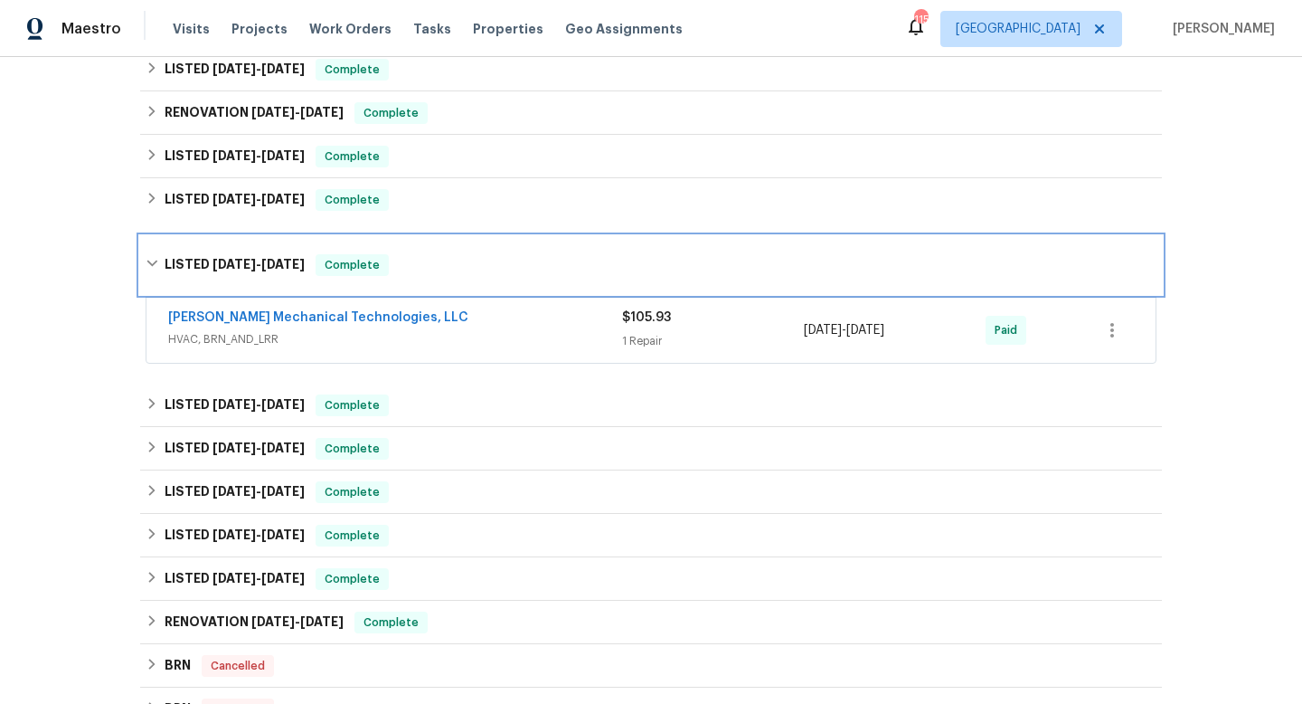
click at [502, 246] on div "LISTED 11/25/24 - 11/27/24 Complete" at bounding box center [651, 265] width 1022 height 58
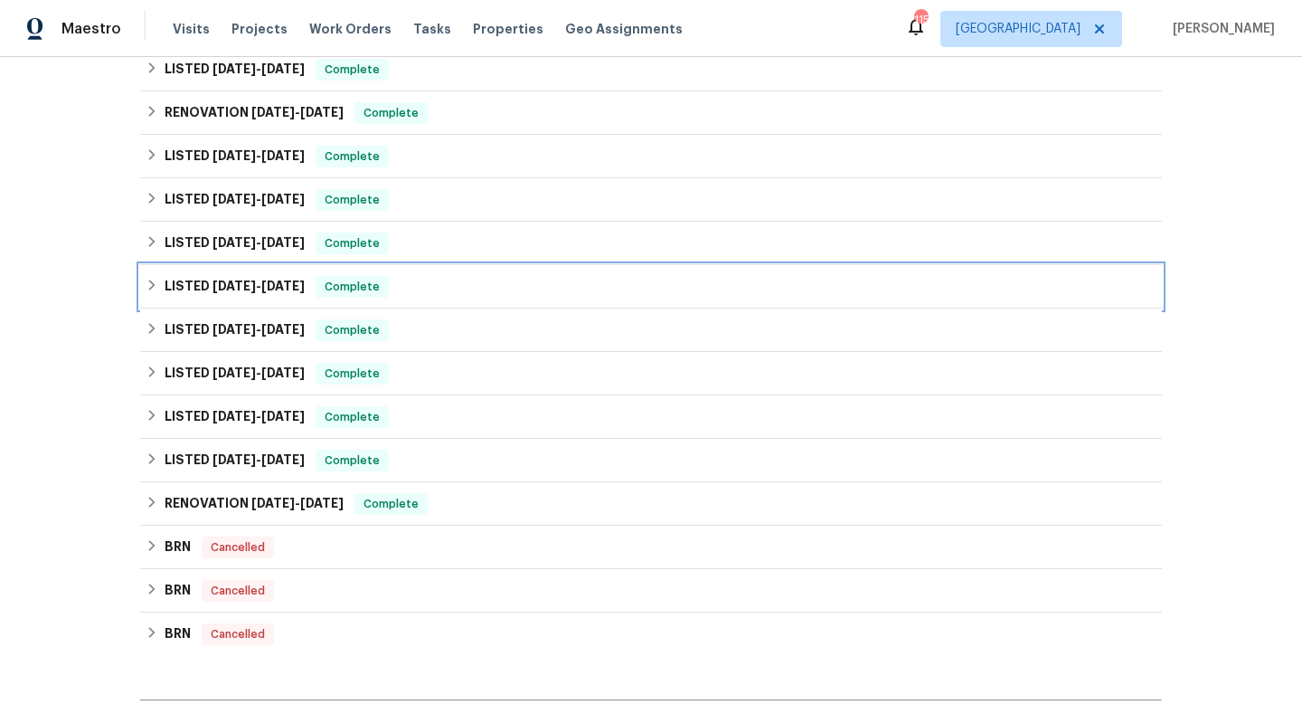
click at [498, 299] on div "LISTED 11/13/24 - 11/20/24 Complete" at bounding box center [651, 286] width 1022 height 43
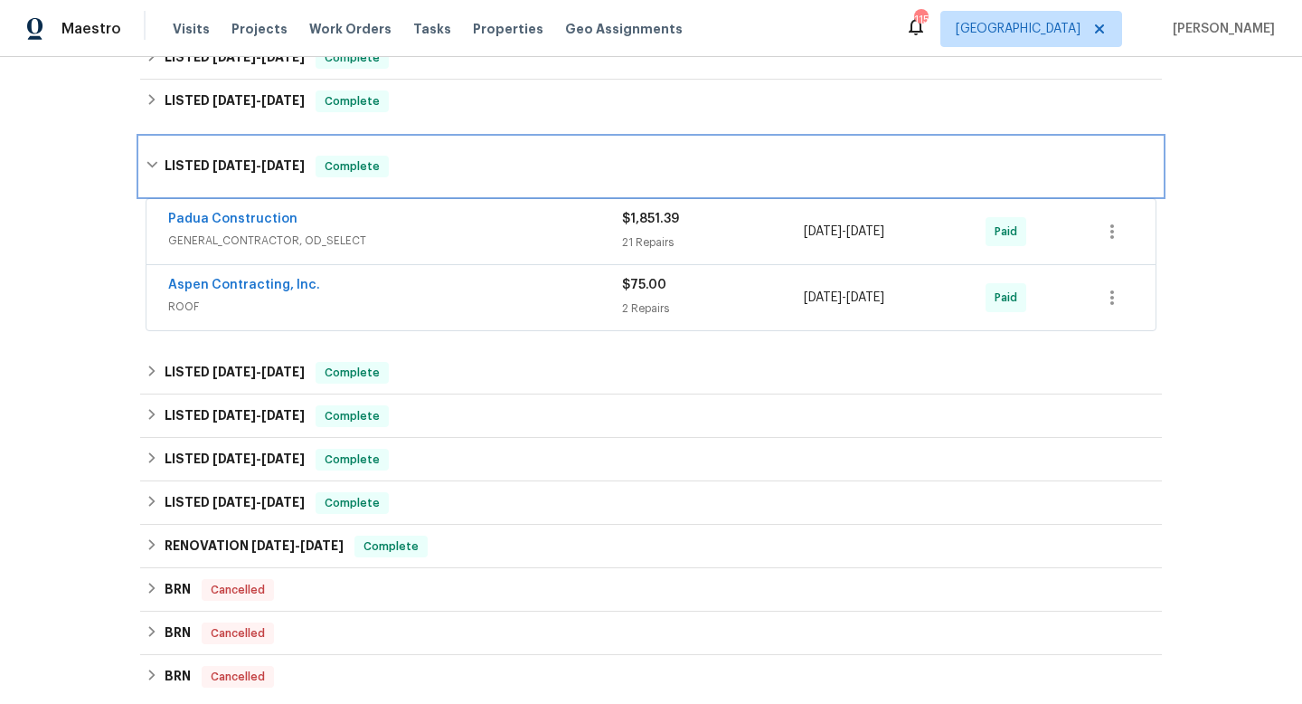
scroll to position [817, 0]
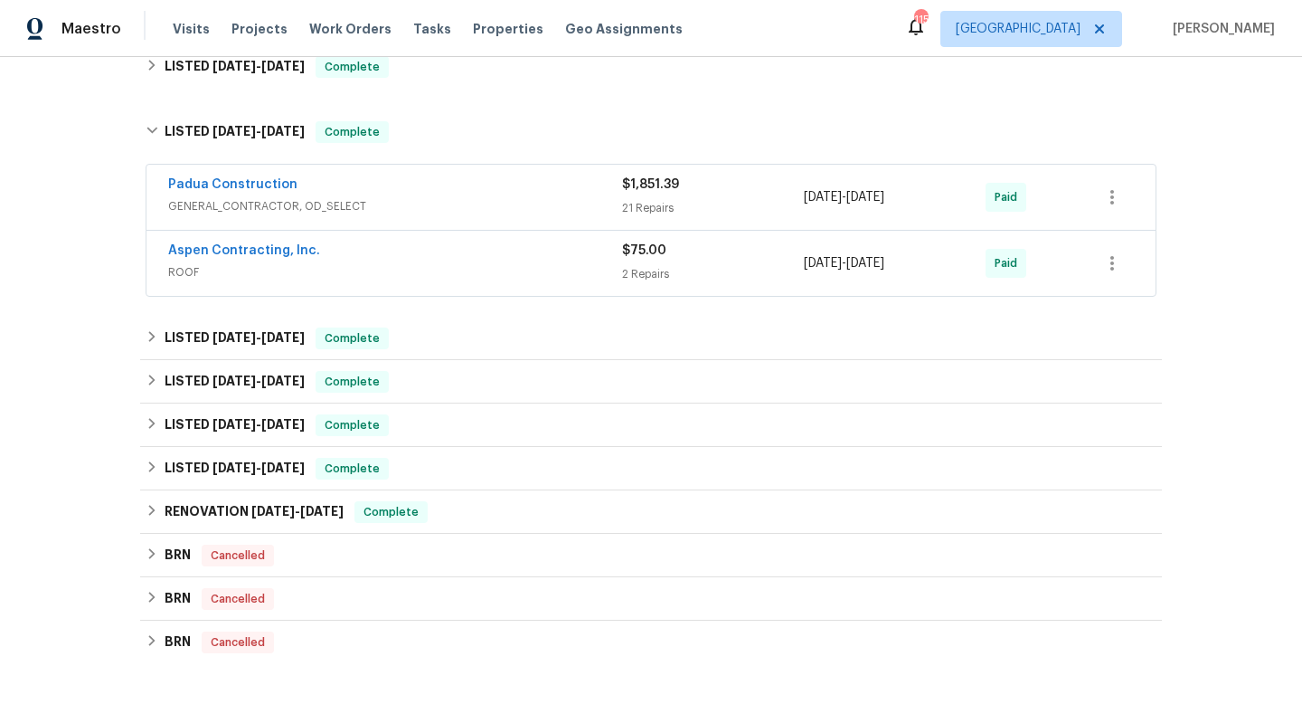
click at [500, 199] on span "GENERAL_CONTRACTOR, OD_SELECT" at bounding box center [395, 206] width 454 height 18
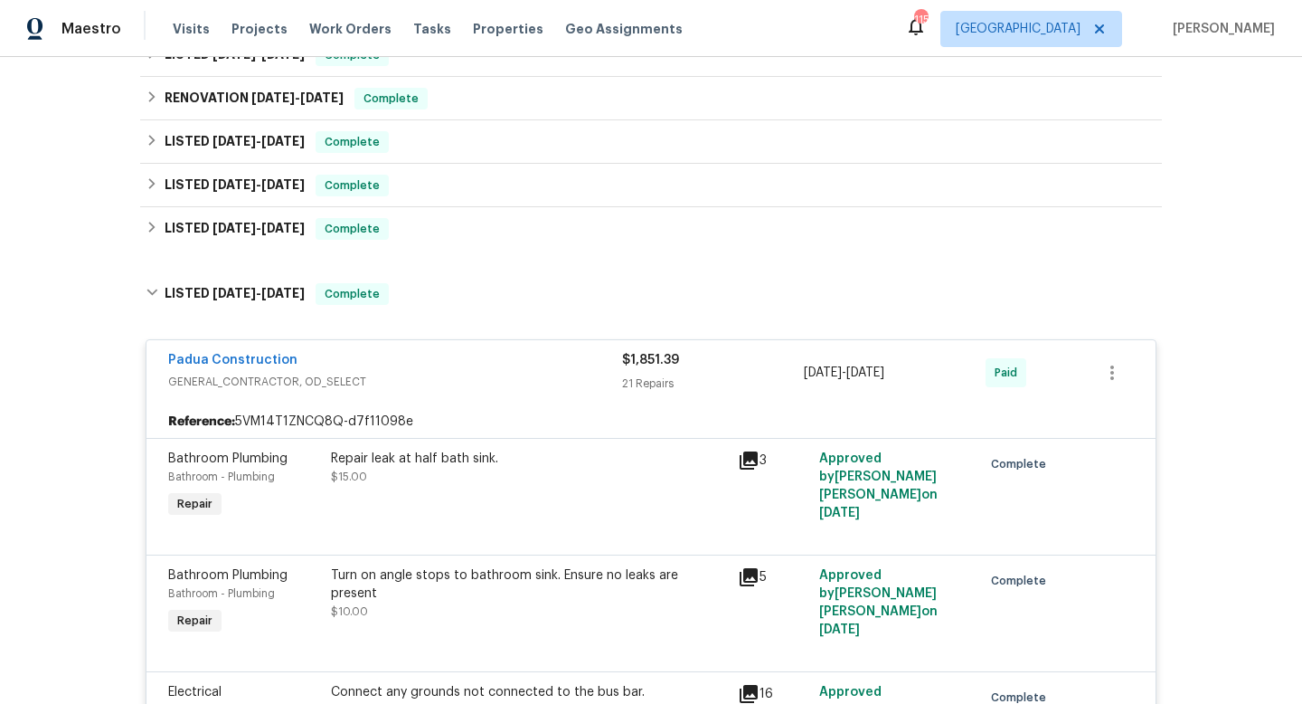
scroll to position [604, 0]
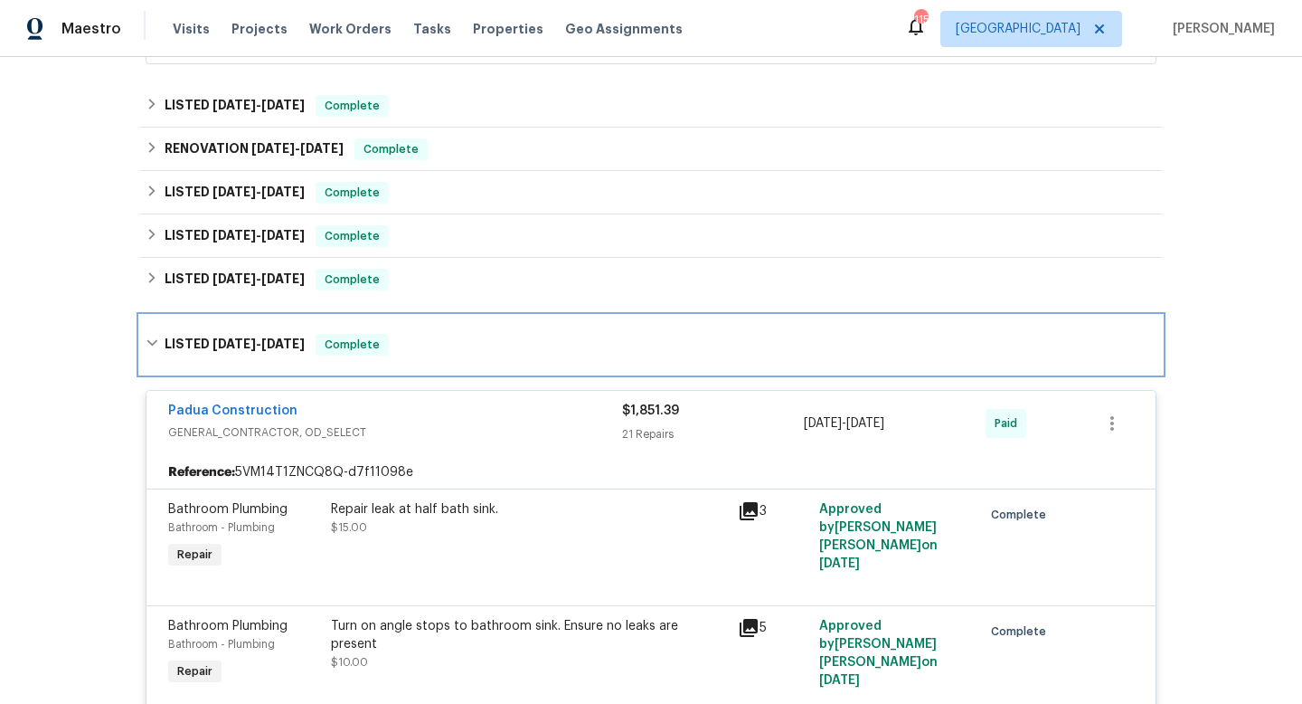
click at [290, 346] on span "11/20/24" at bounding box center [282, 343] width 43 height 13
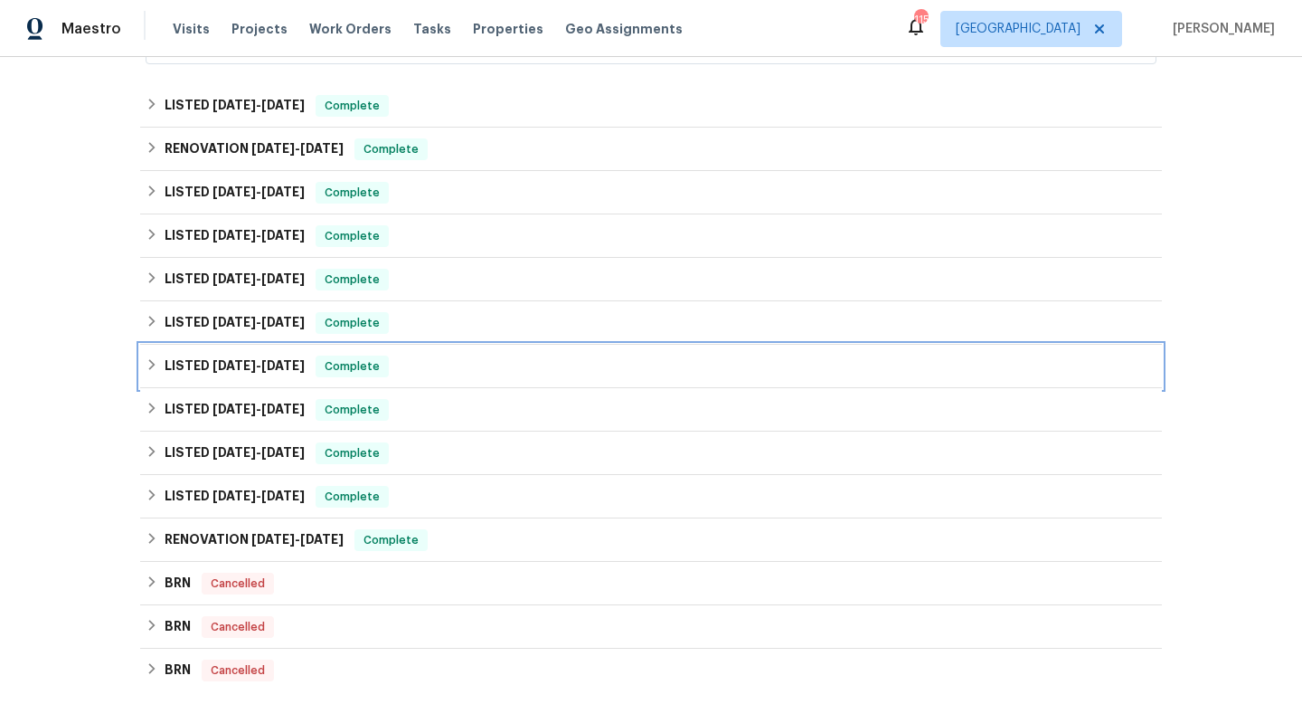
click at [315, 369] on div "LISTED 7/18/24 - 9/23/24 Complete" at bounding box center [651, 366] width 1011 height 22
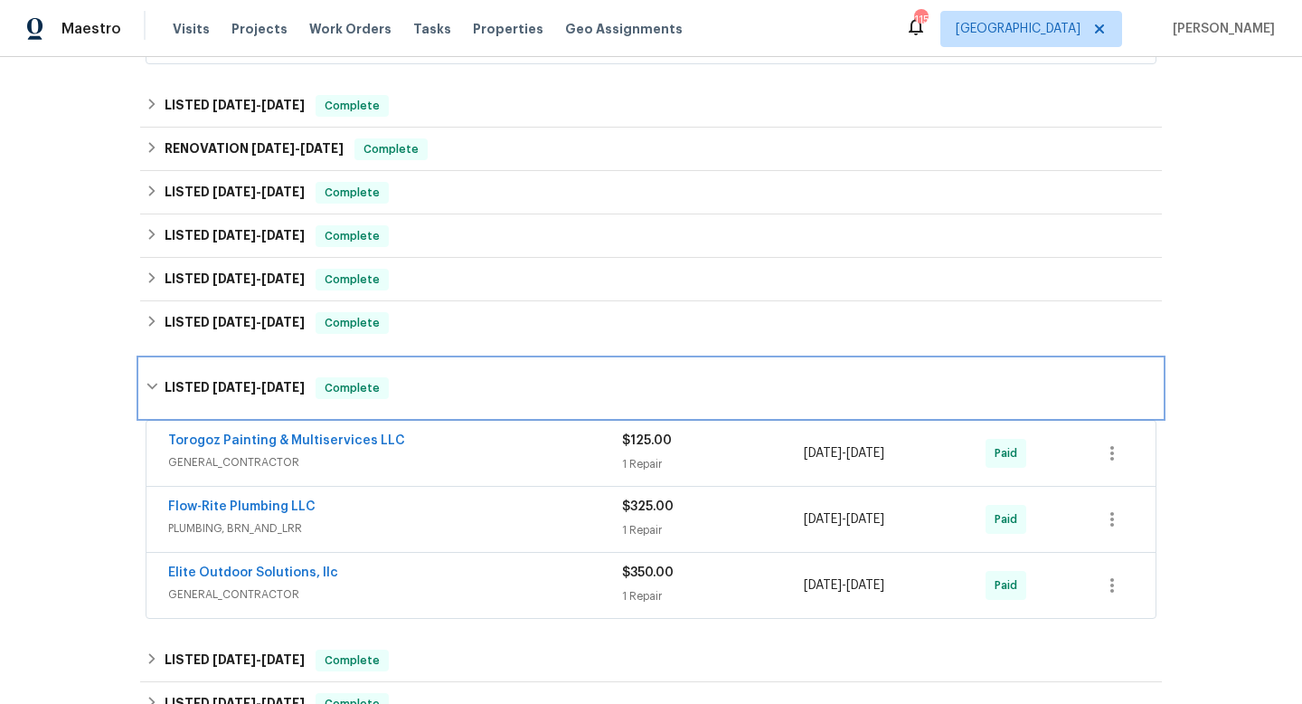
click at [284, 378] on h6 "LISTED 7/18/24 - 9/23/24" at bounding box center [235, 388] width 140 height 22
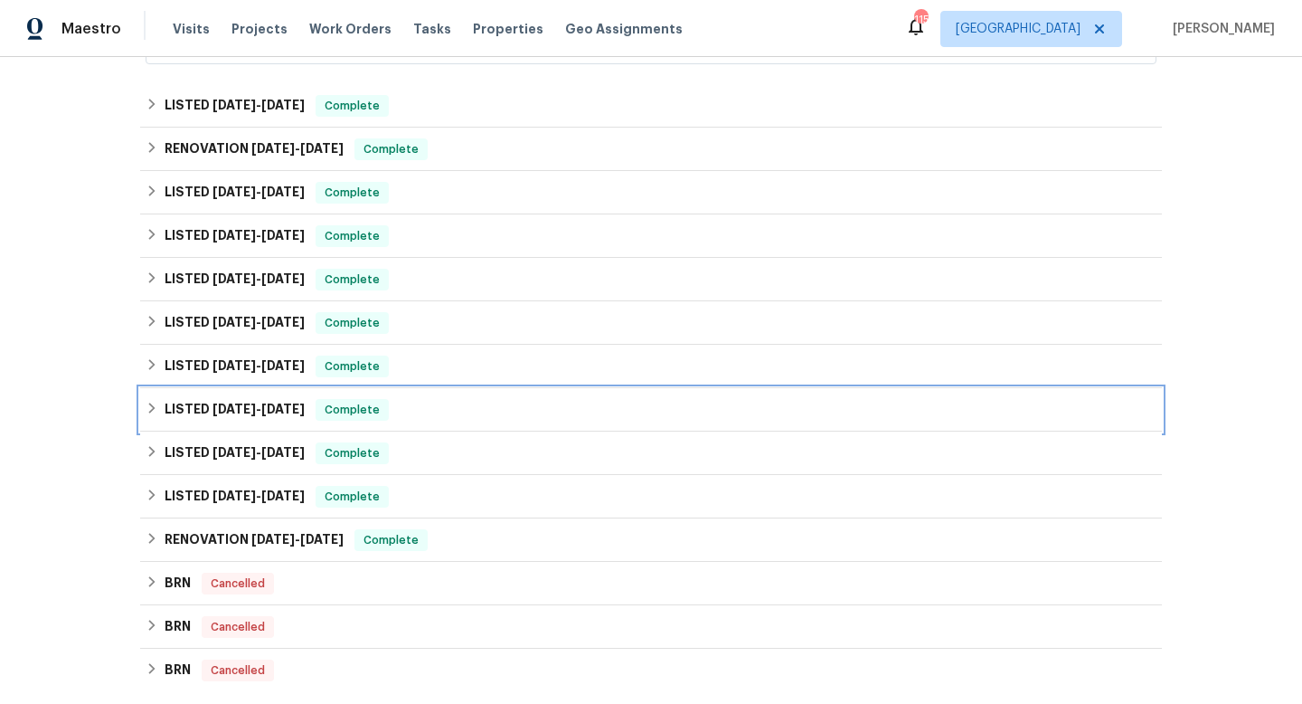
click at [281, 401] on h6 "LISTED 6/20/24 - 7/1/24" at bounding box center [235, 410] width 140 height 22
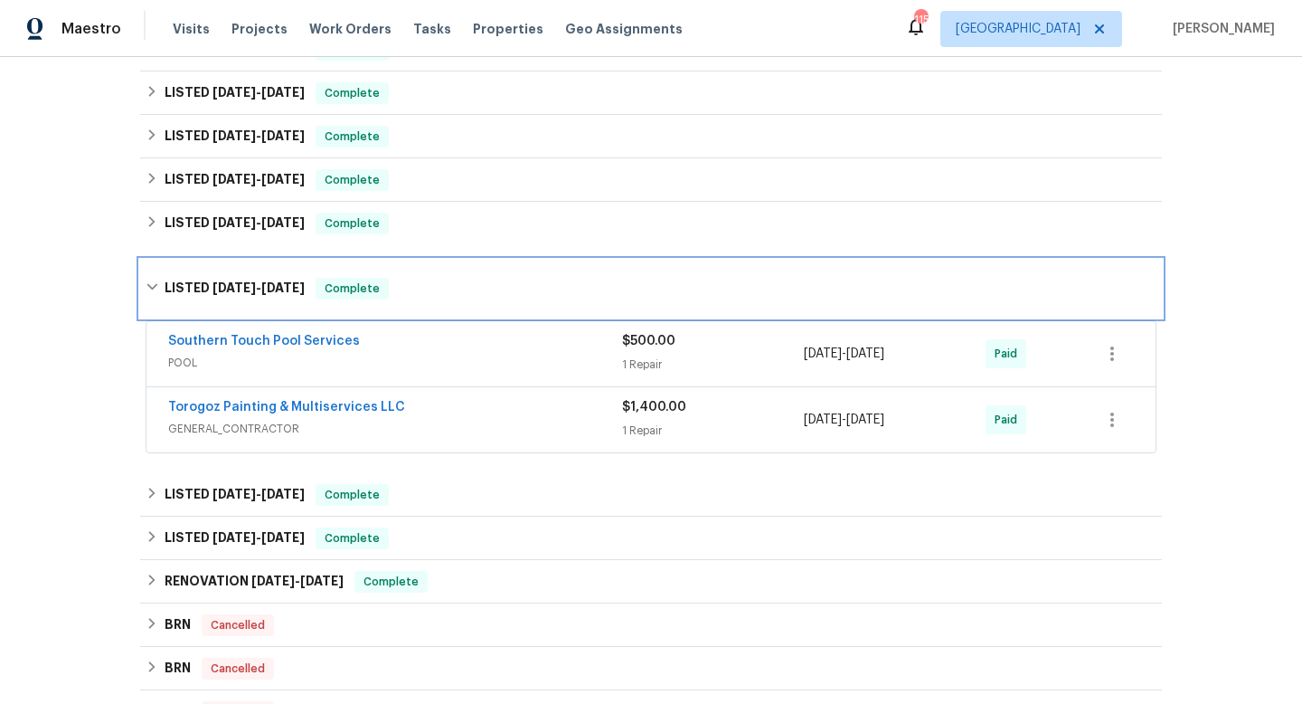
scroll to position [749, 0]
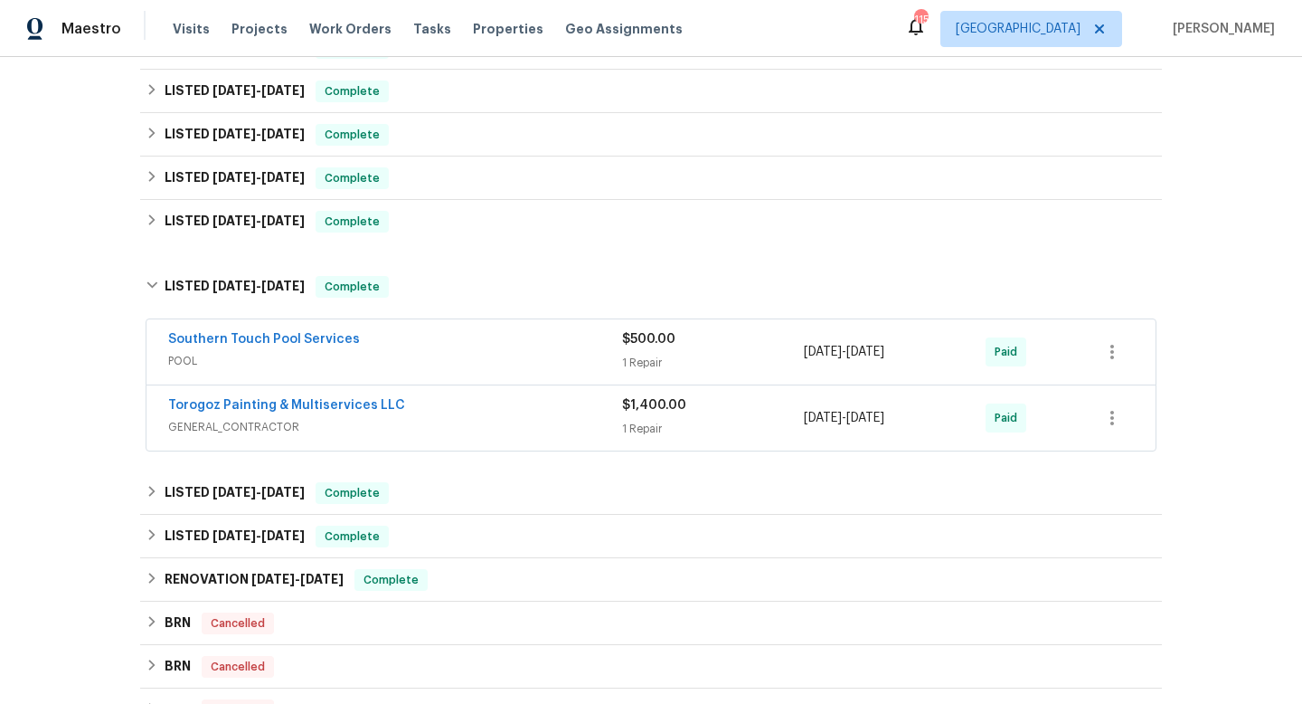
click at [484, 428] on span "GENERAL_CONTRACTOR" at bounding box center [395, 427] width 454 height 18
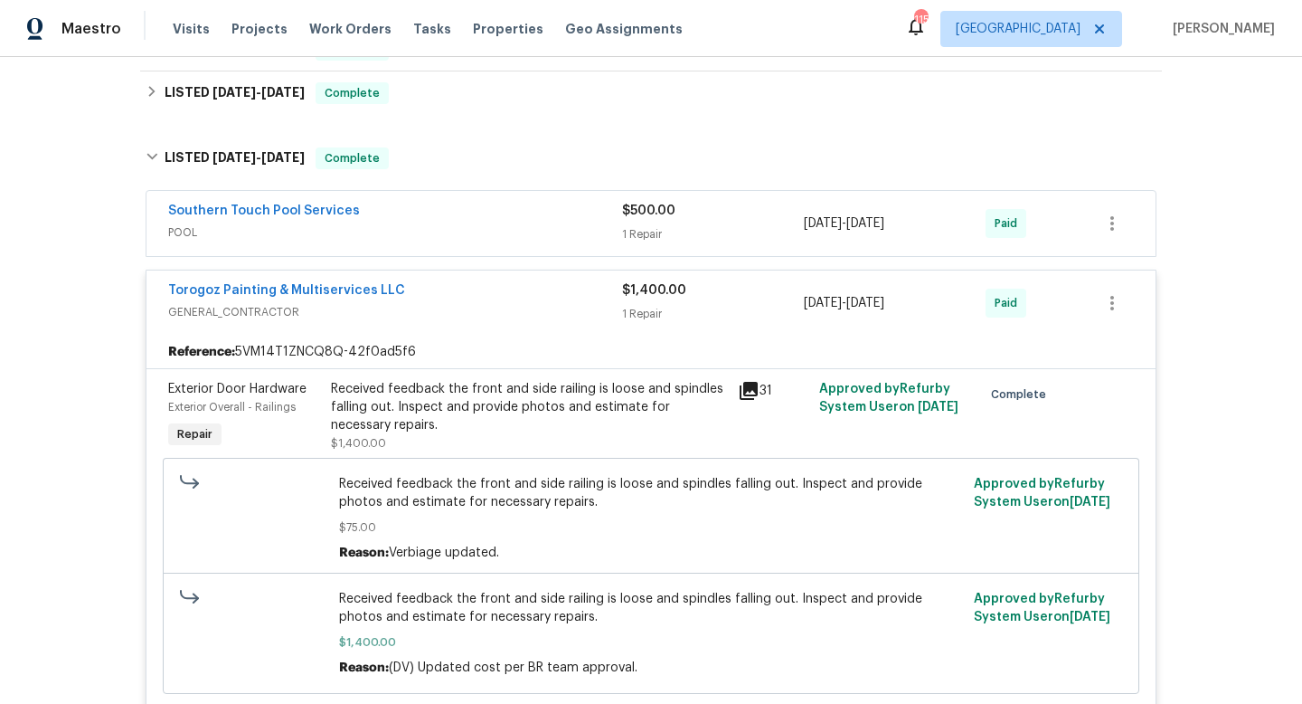
scroll to position [902, 0]
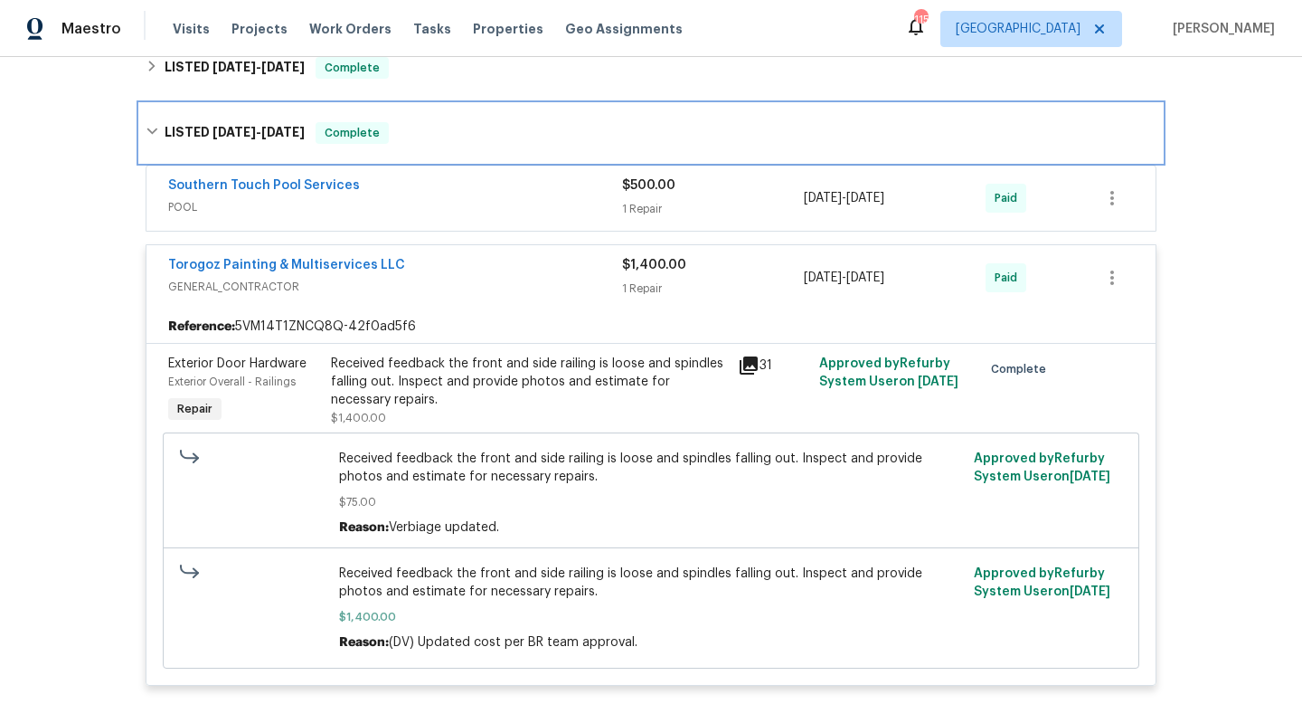
click at [279, 136] on span "7/1/24" at bounding box center [282, 132] width 43 height 13
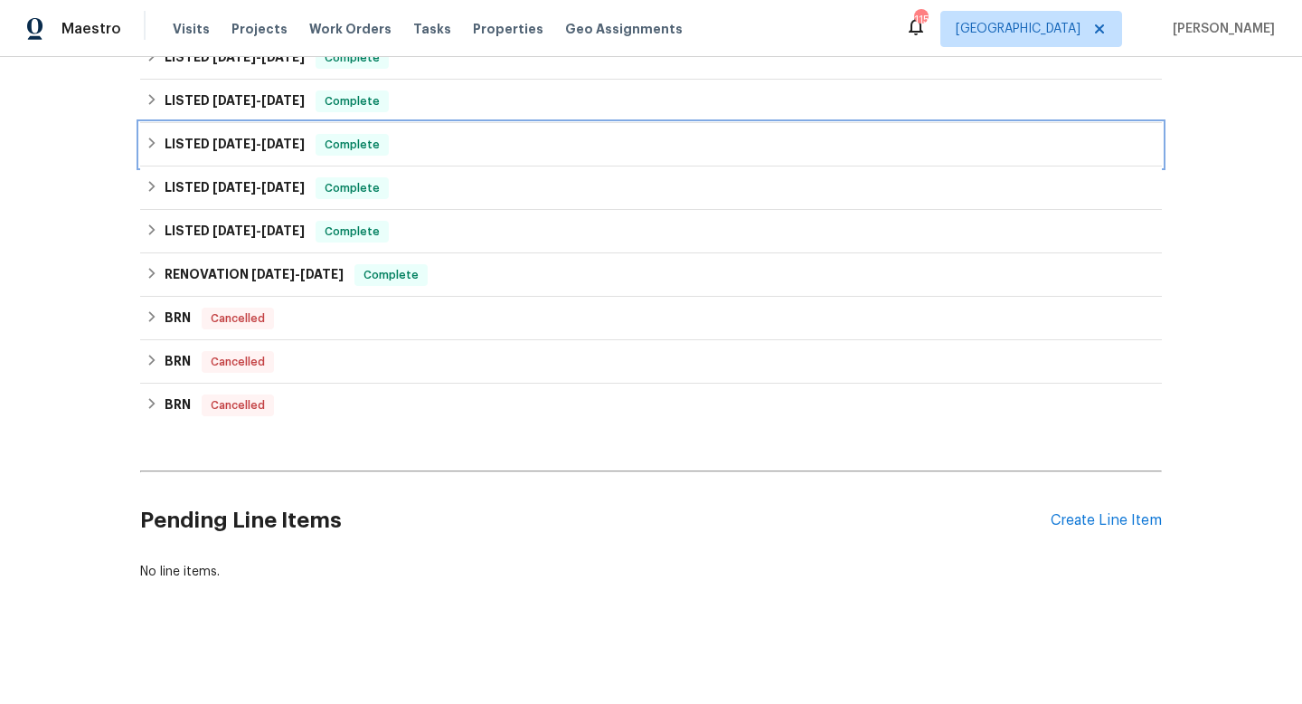
scroll to position [869, 0]
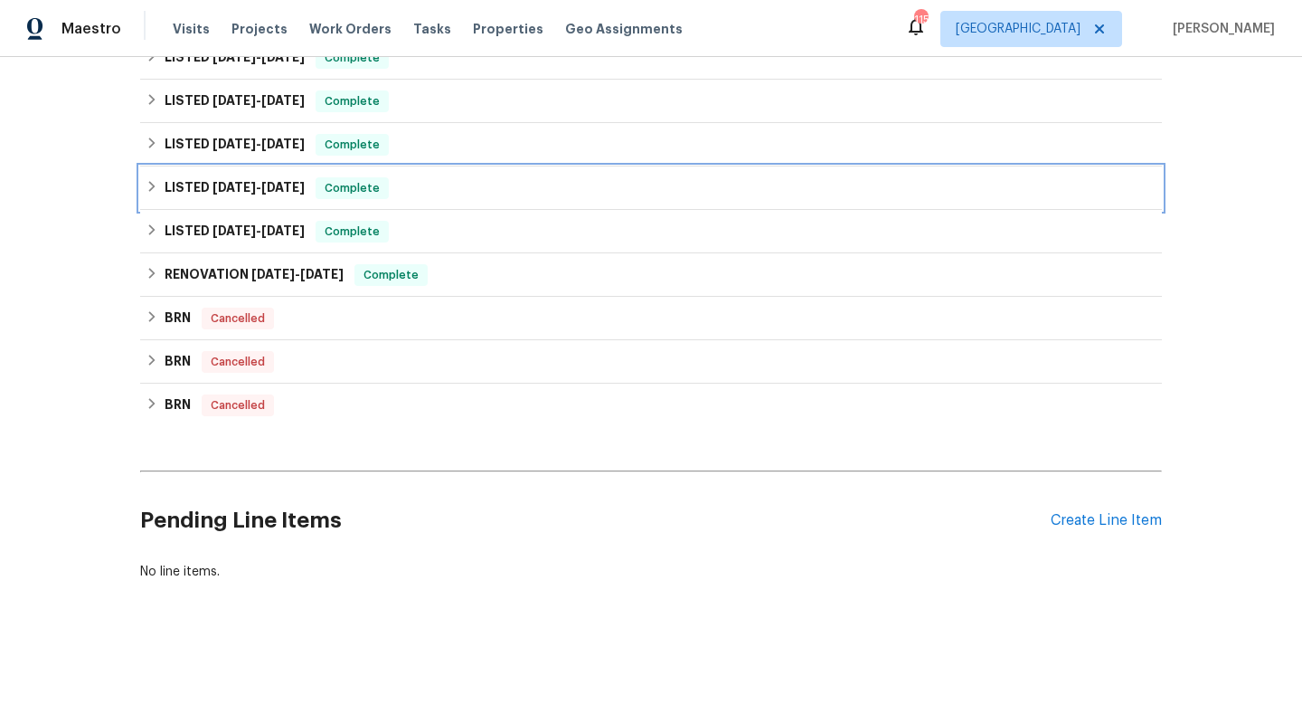
click at [295, 194] on h6 "LISTED 5/20/24 - 6/10/24" at bounding box center [235, 188] width 140 height 22
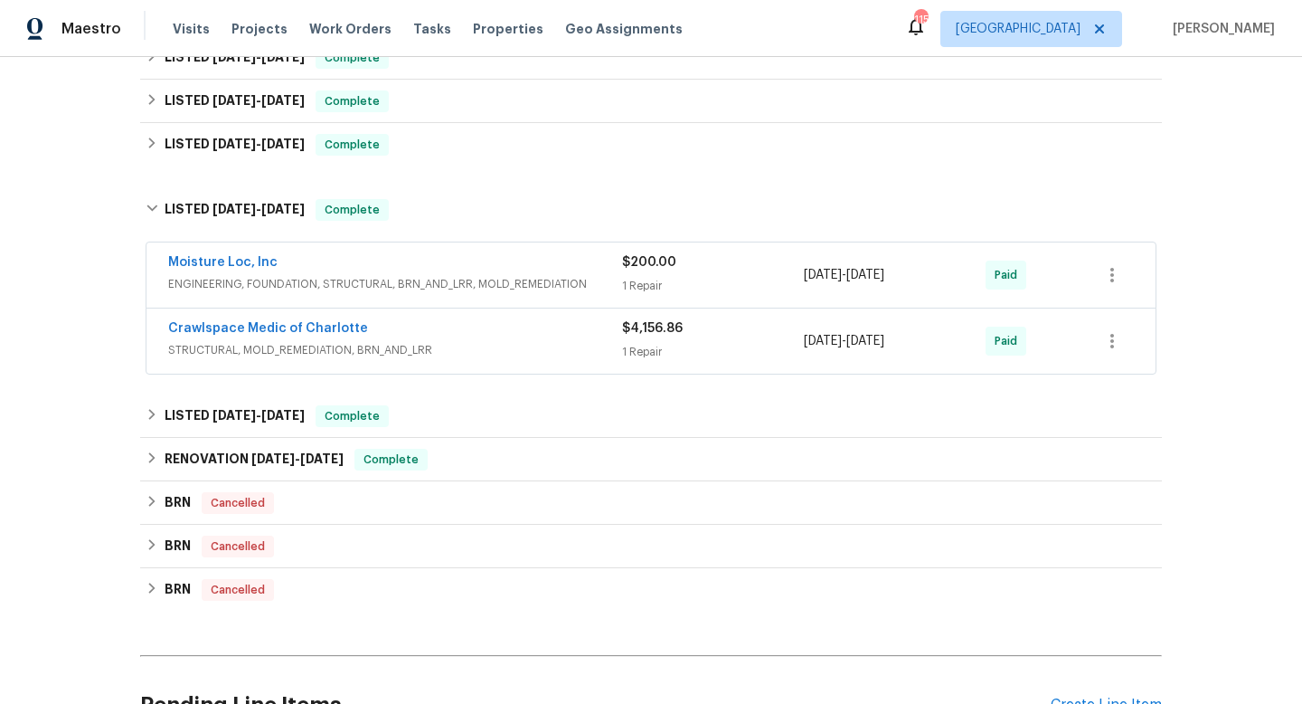
click at [500, 331] on div "Crawlspace Medic of Charlotte" at bounding box center [395, 330] width 454 height 22
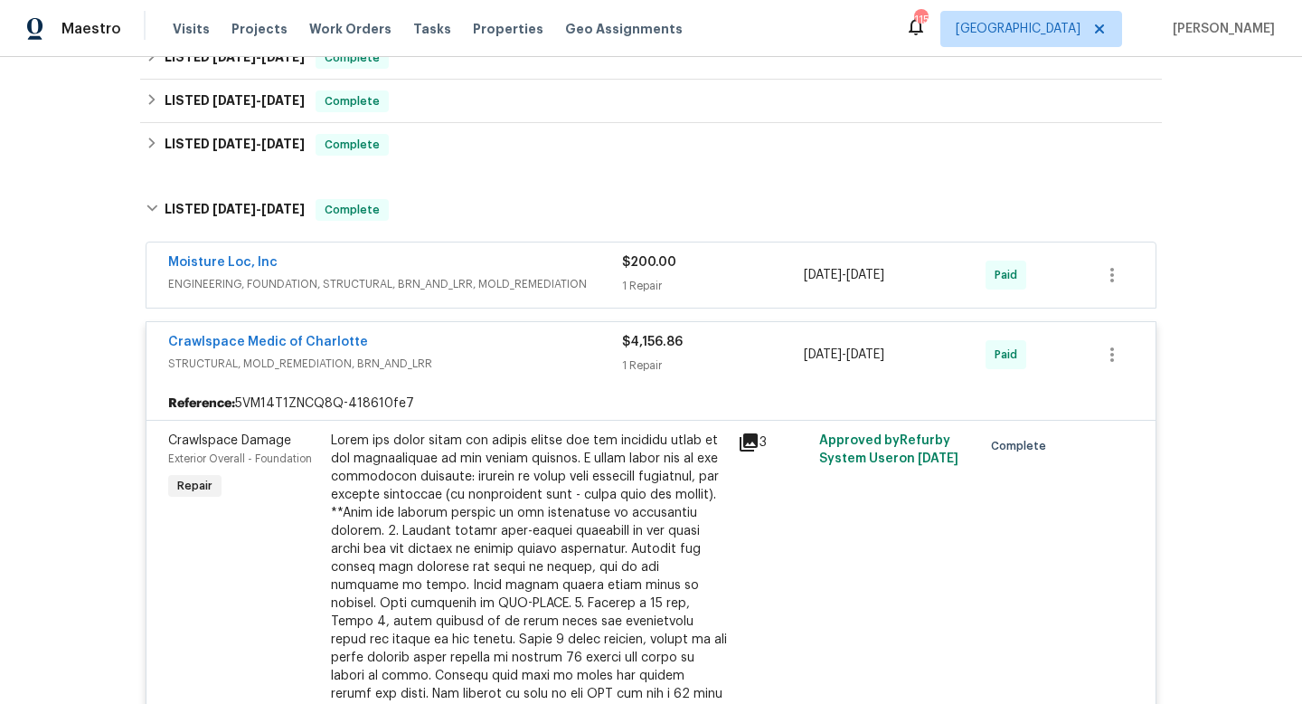
click at [499, 334] on div "Crawlspace Medic of Charlotte" at bounding box center [395, 344] width 454 height 22
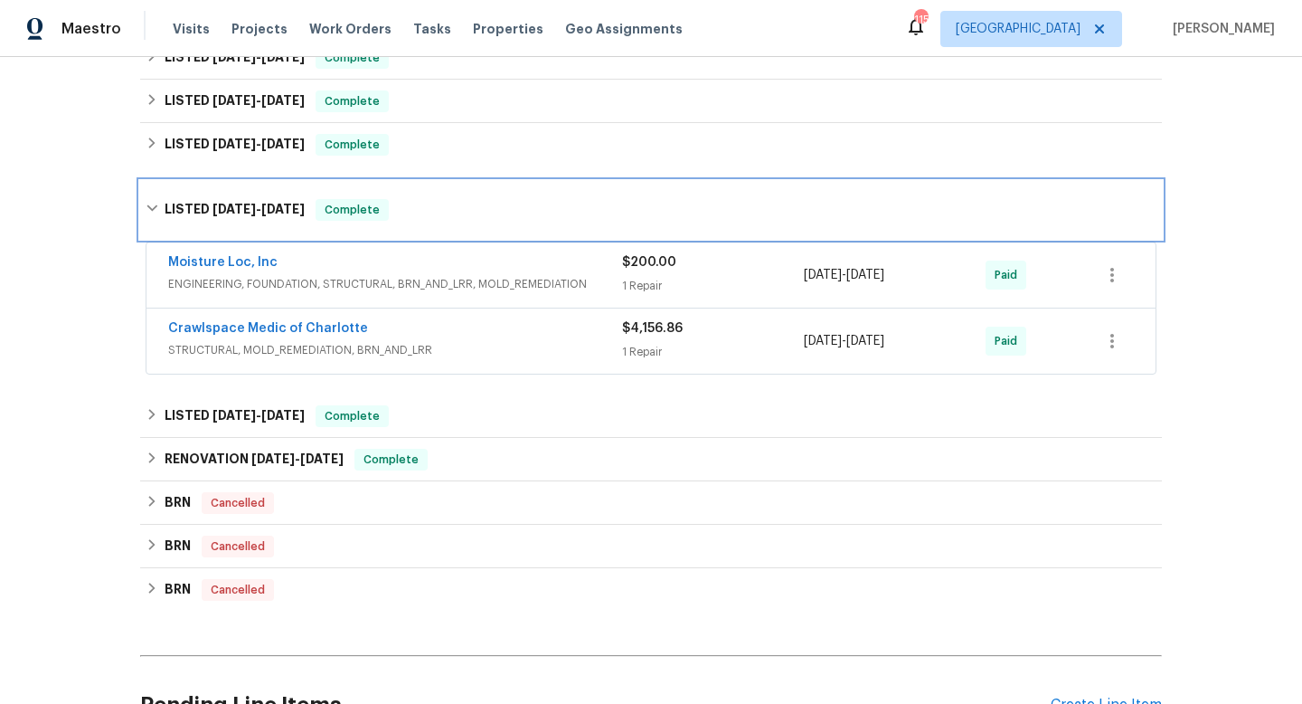
click at [265, 207] on span "5/20/24 - 6/10/24" at bounding box center [258, 209] width 92 height 13
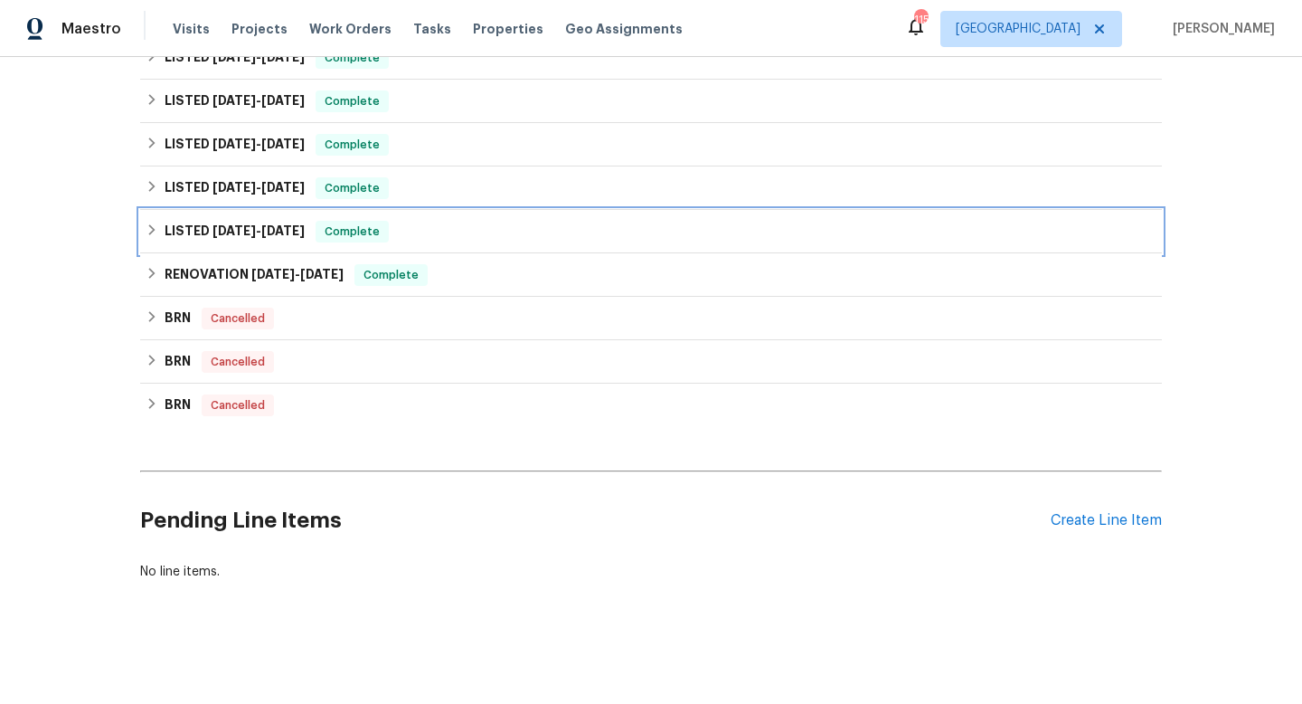
click at [288, 226] on span "2/27/24" at bounding box center [282, 230] width 43 height 13
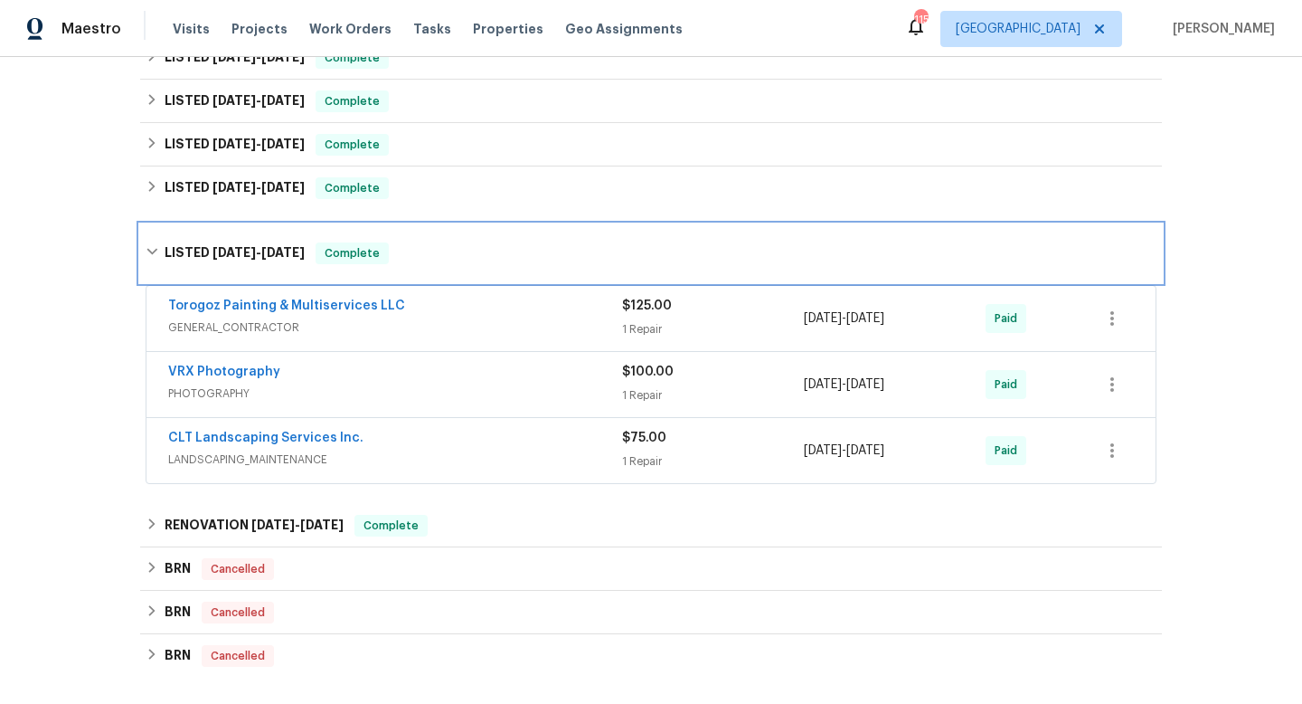
click at [288, 226] on div "LISTED 2/14/24 - 2/27/24 Complete" at bounding box center [651, 253] width 1022 height 58
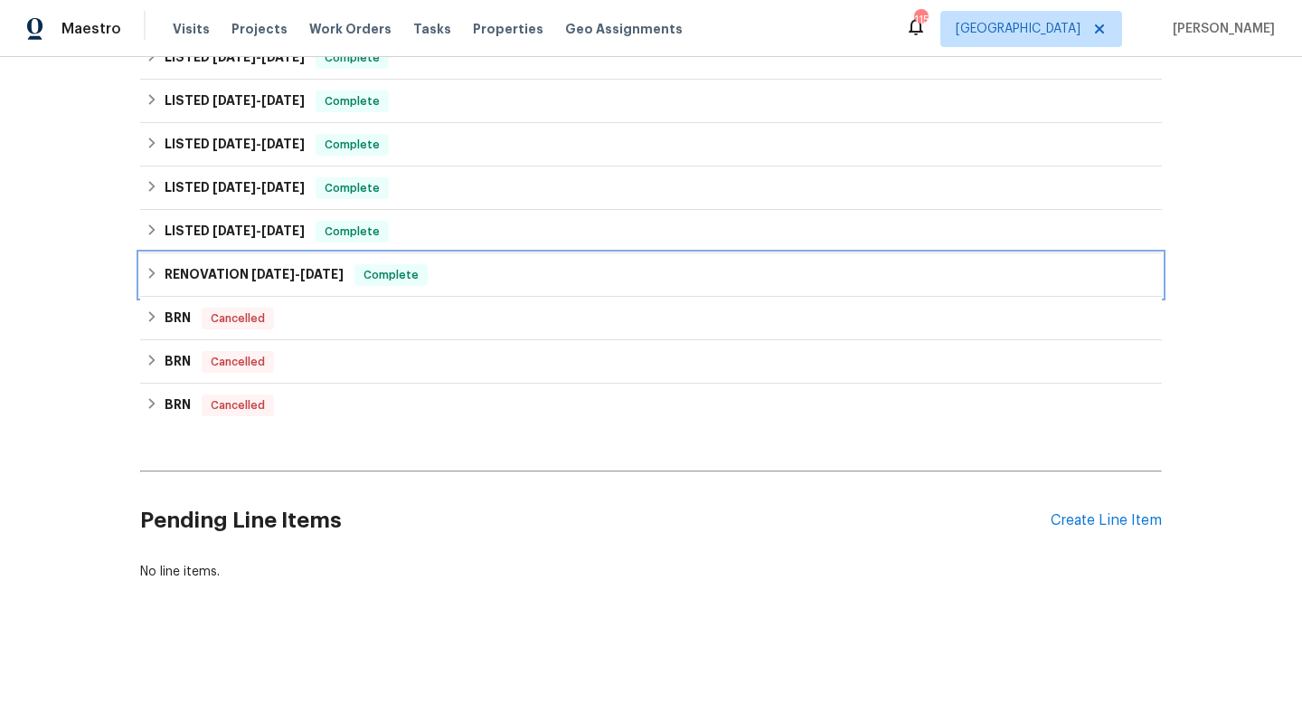
click at [293, 282] on h6 "RENOVATION 11/16/23 - 12/4/23" at bounding box center [254, 275] width 179 height 22
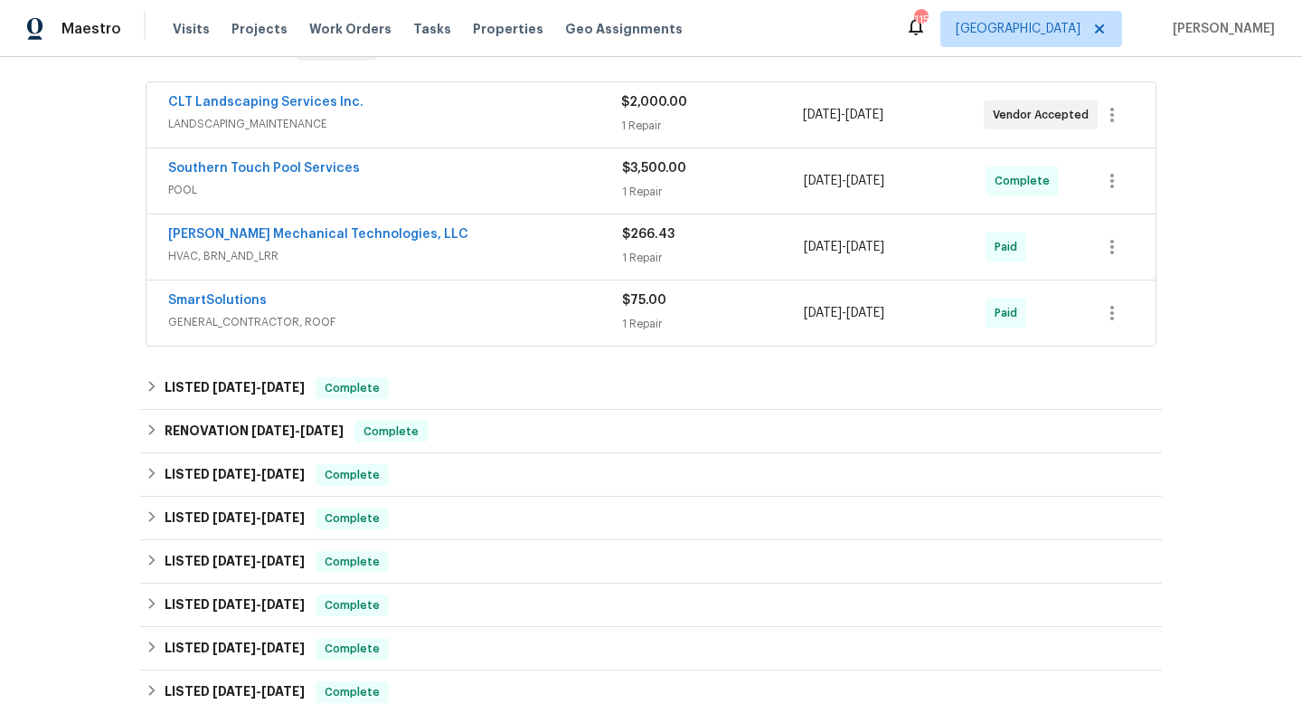
scroll to position [109, 0]
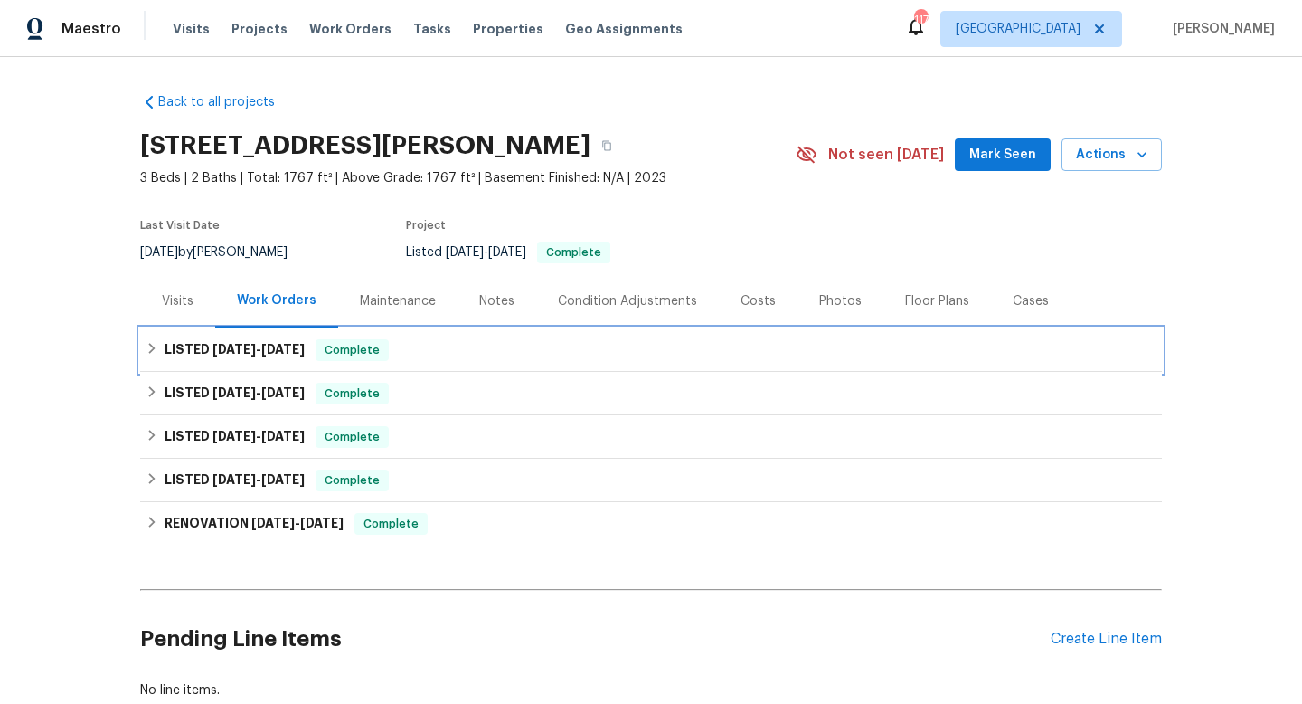
click at [615, 335] on div "LISTED 8/1/25 - 8/8/25 Complete" at bounding box center [651, 349] width 1022 height 43
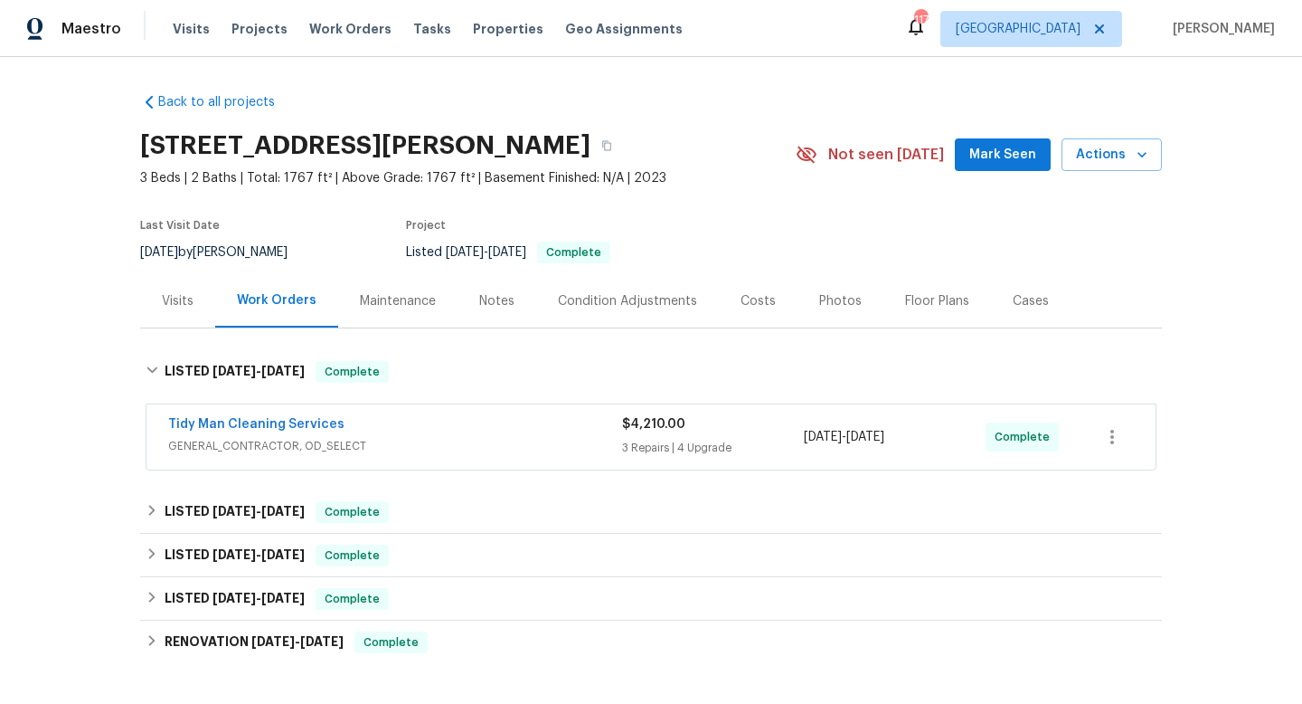
click at [591, 458] on div "Tidy Man Cleaning Services GENERAL_CONTRACTOR, OD_SELECT" at bounding box center [395, 436] width 454 height 43
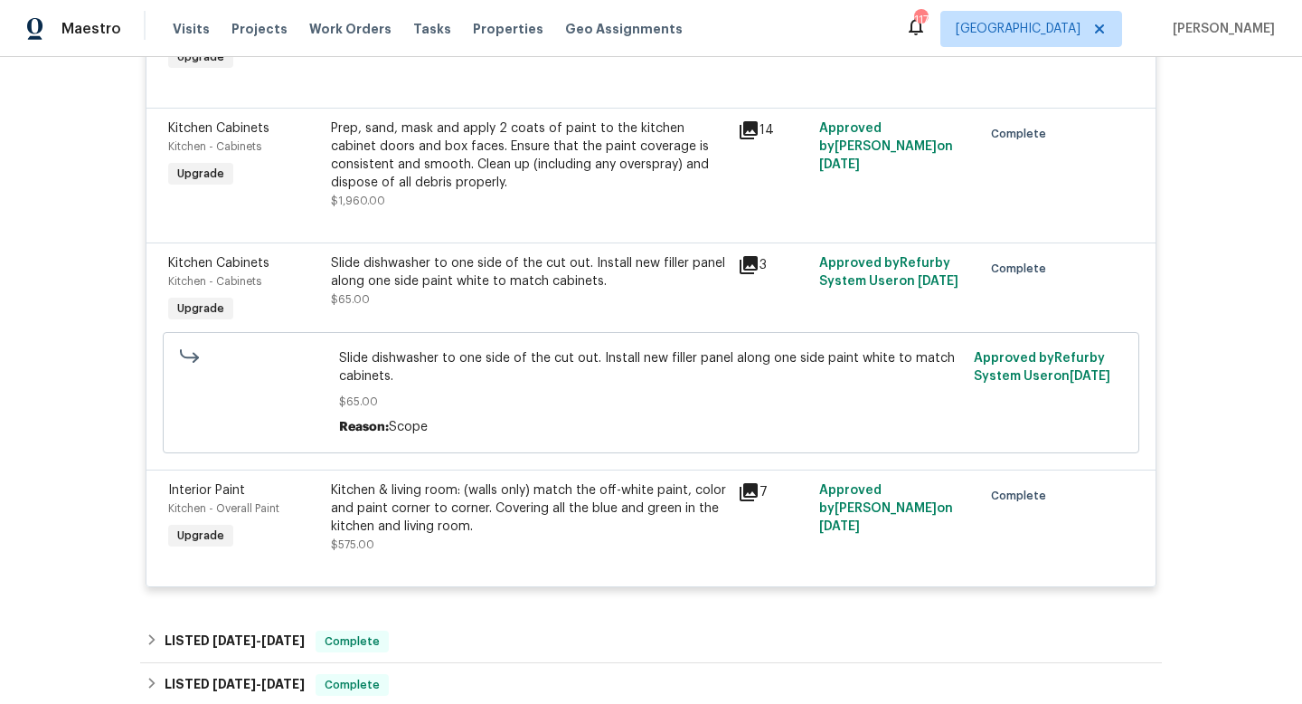
scroll to position [1336, 0]
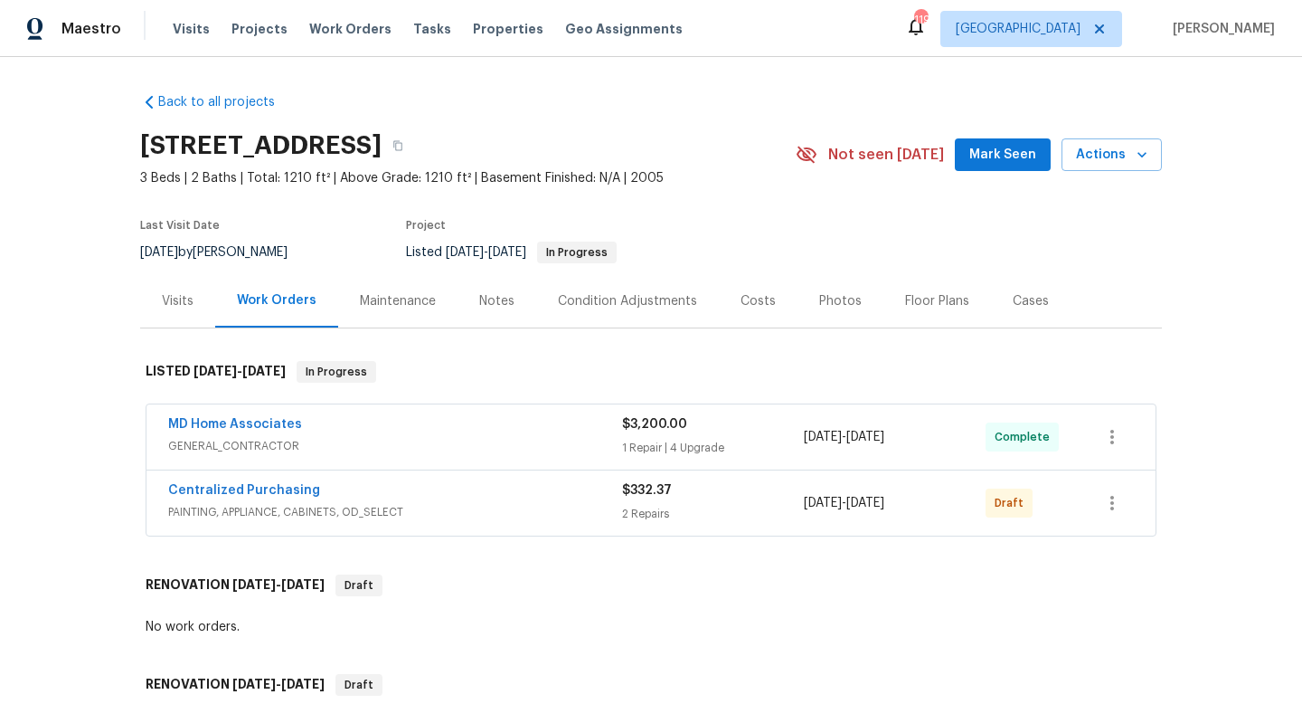
click at [562, 439] on span "GENERAL_CONTRACTOR" at bounding box center [395, 446] width 454 height 18
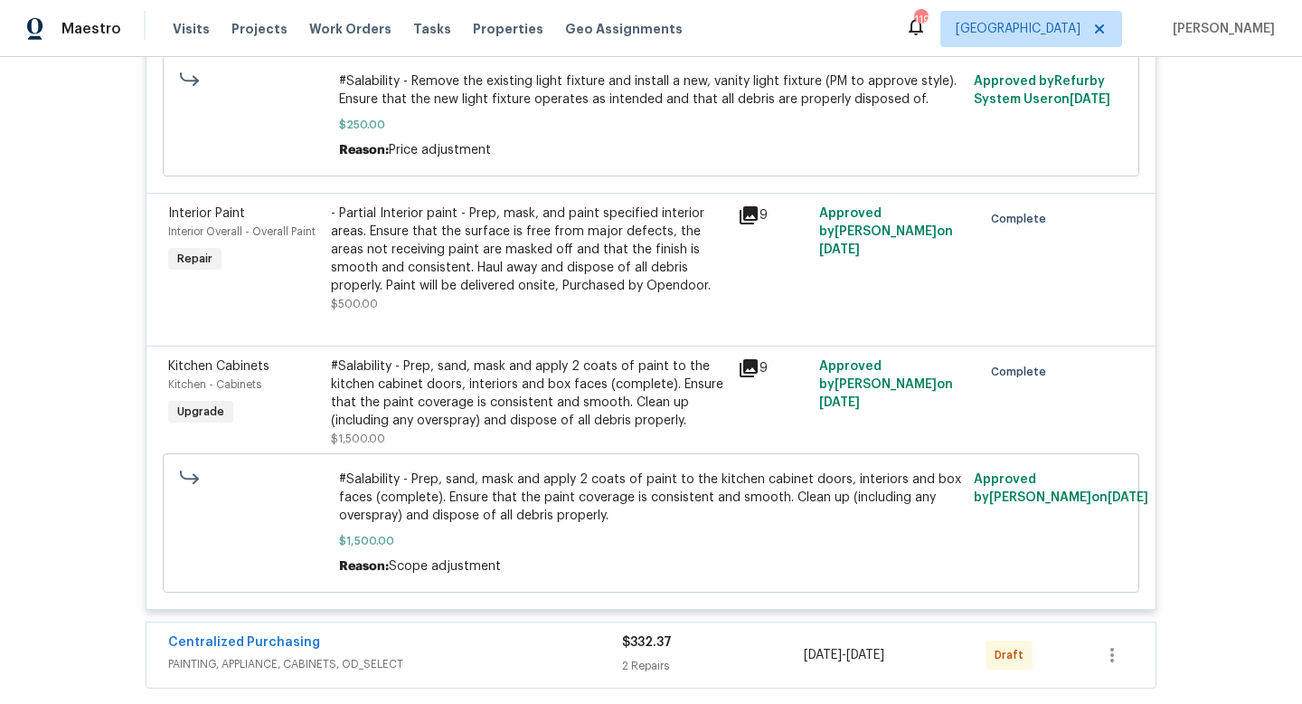
scroll to position [1026, 0]
